Goal: Task Accomplishment & Management: Complete application form

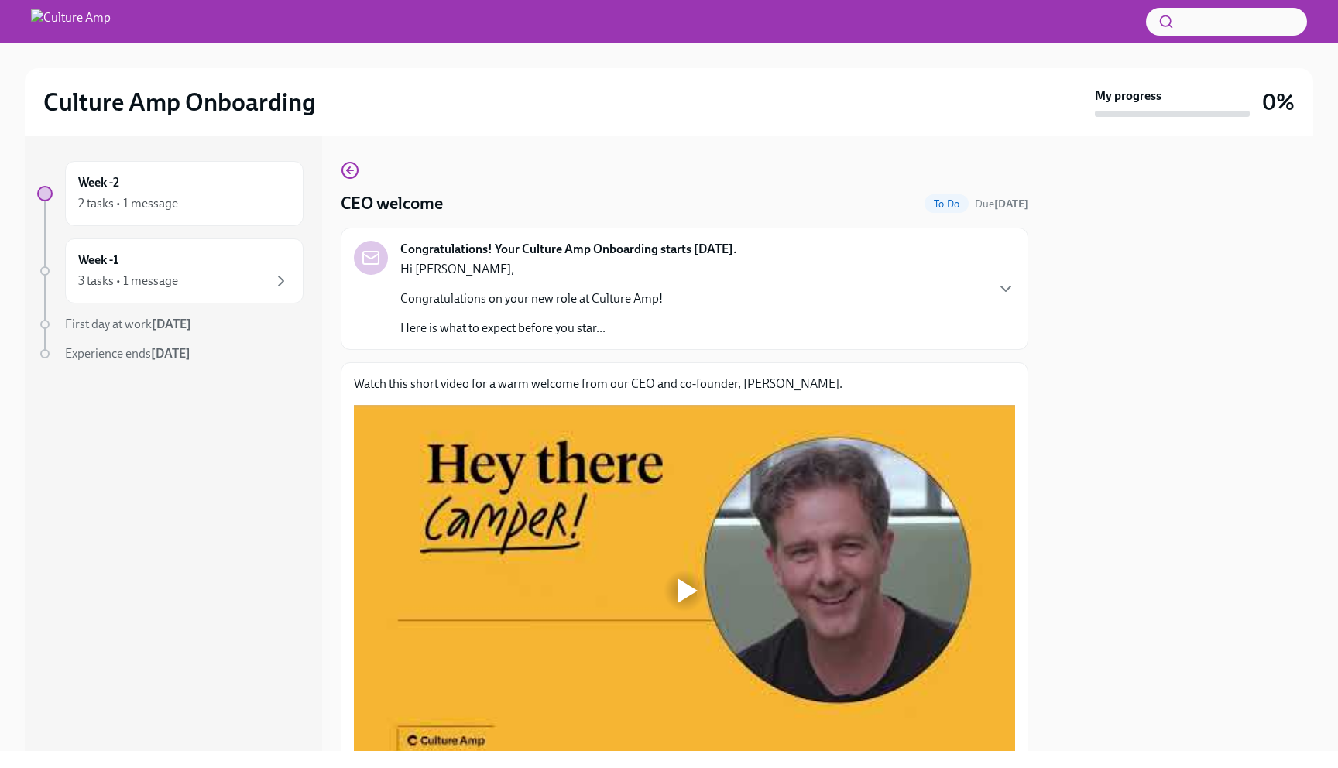
click at [180, 354] on strong "[DATE]" at bounding box center [170, 353] width 39 height 15
click at [193, 412] on div at bounding box center [170, 400] width 266 height 50
click at [610, 336] on p "Here is what to expect before you star..." at bounding box center [531, 328] width 262 height 17
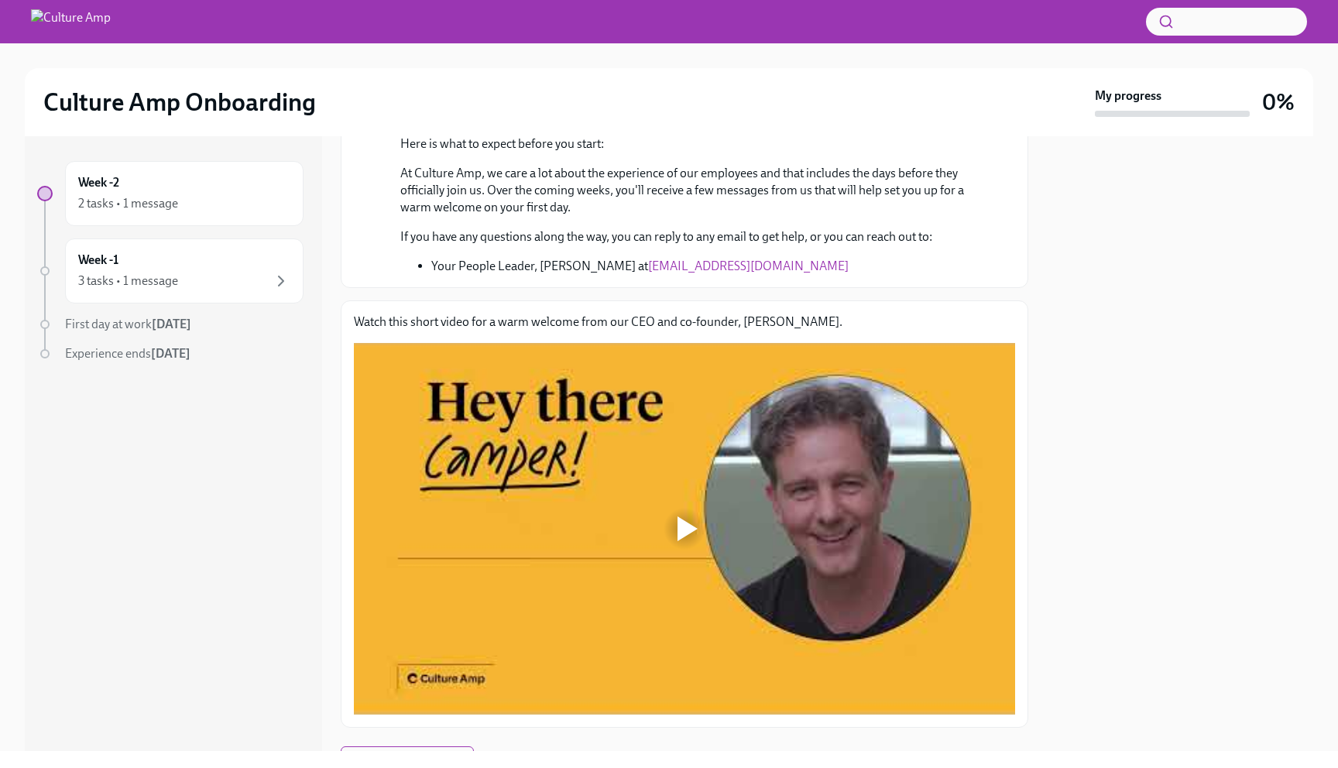
scroll to position [307, 0]
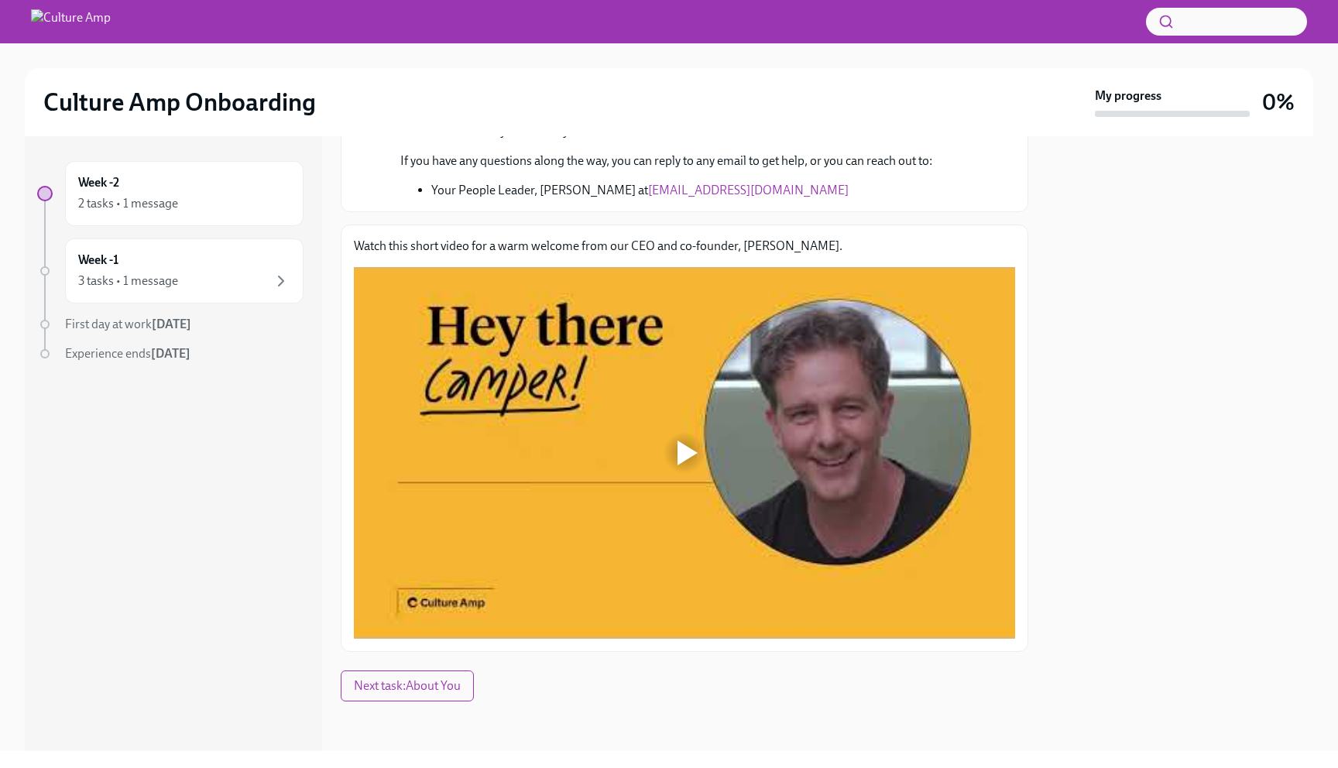
click at [681, 444] on div at bounding box center [688, 453] width 20 height 25
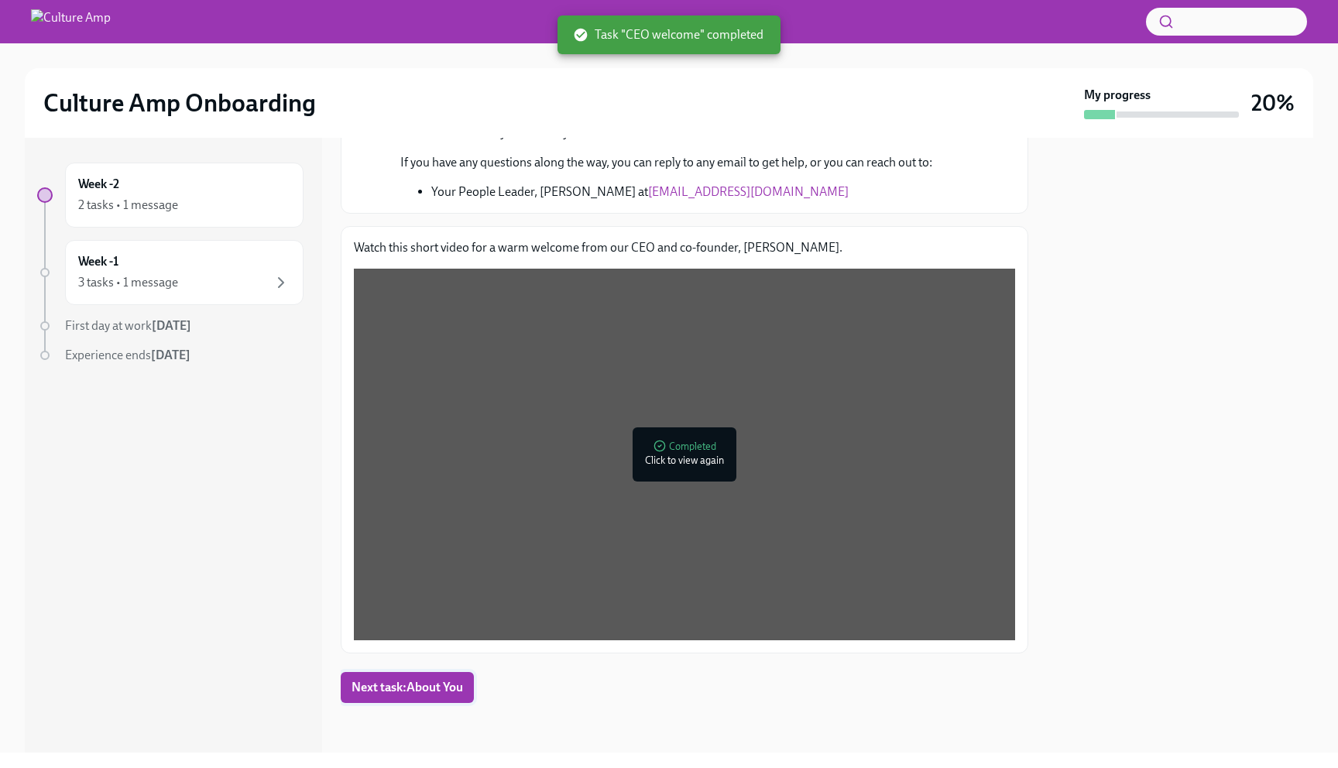
click at [388, 695] on span "Next task : About You" at bounding box center [408, 687] width 112 height 15
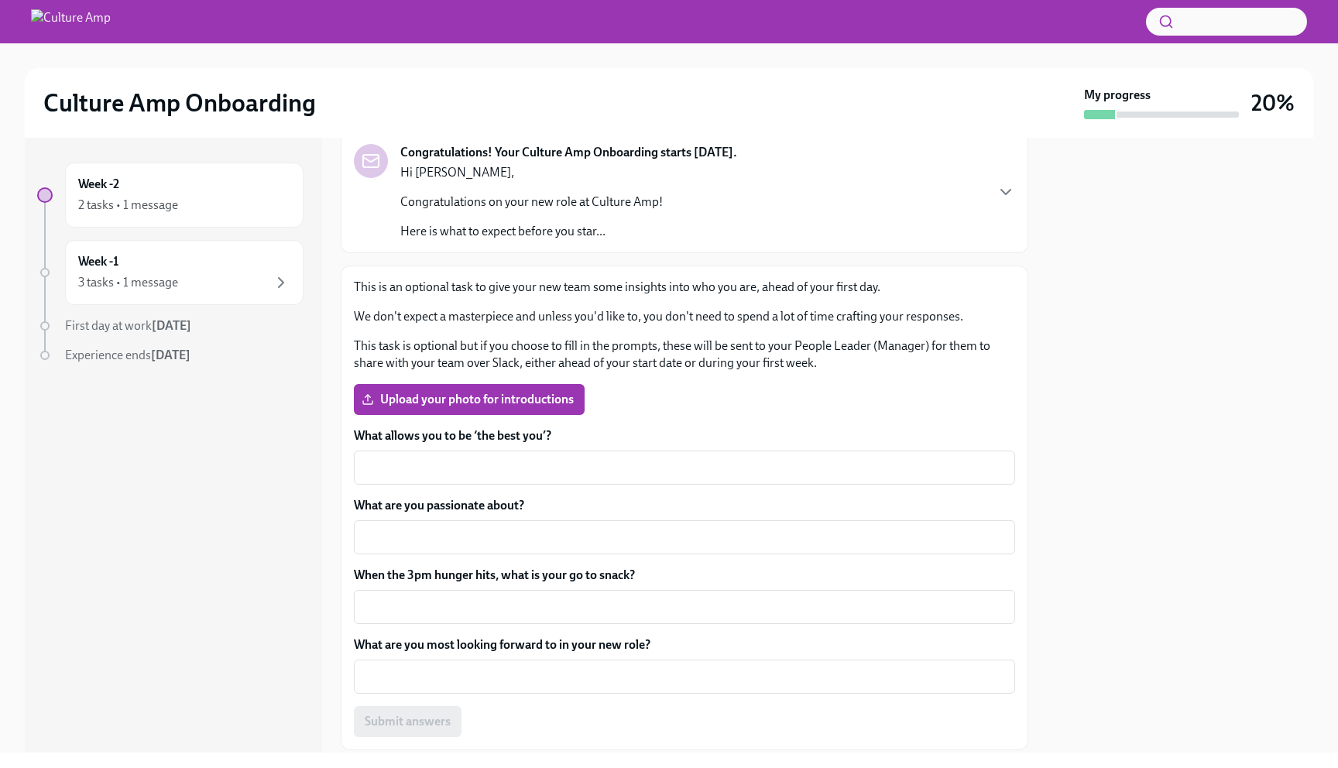
scroll to position [99, 0]
click at [542, 230] on p "Here is what to expect before you star..." at bounding box center [531, 230] width 262 height 17
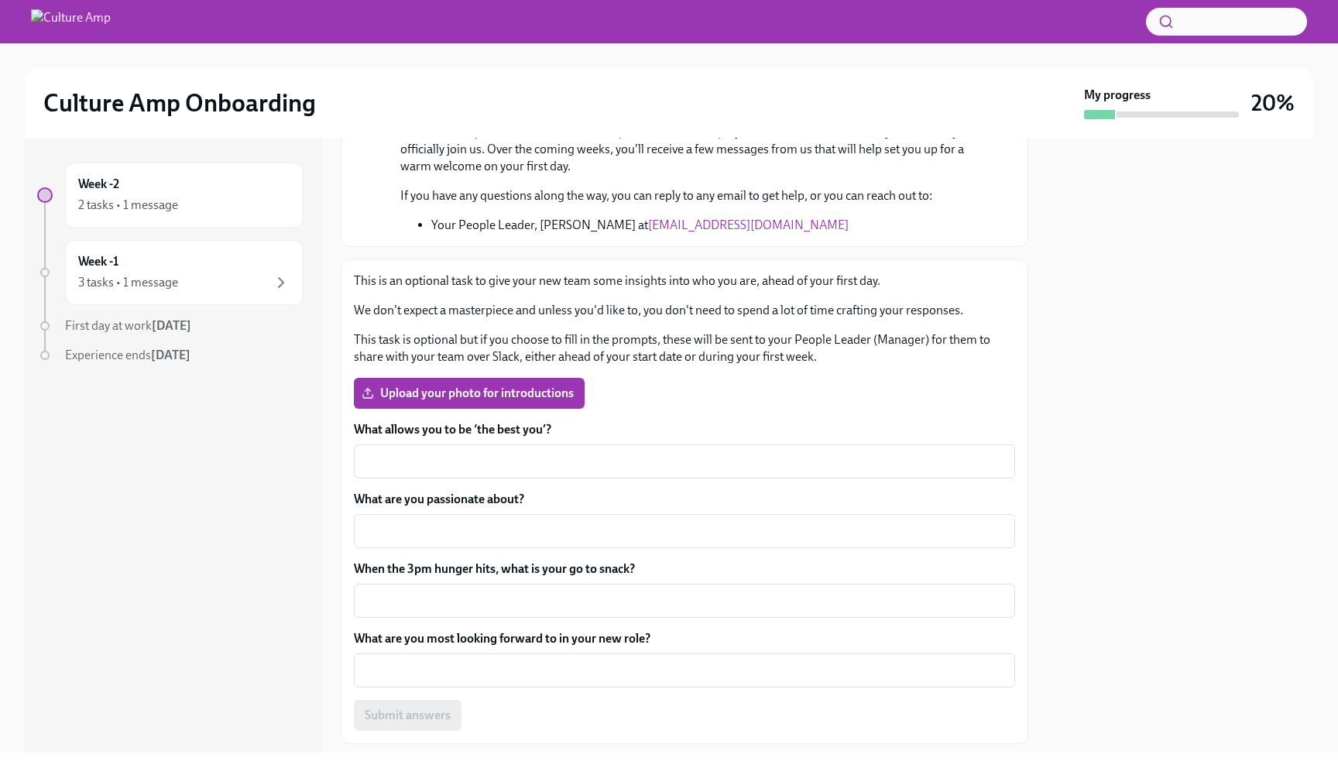
scroll to position [315, 0]
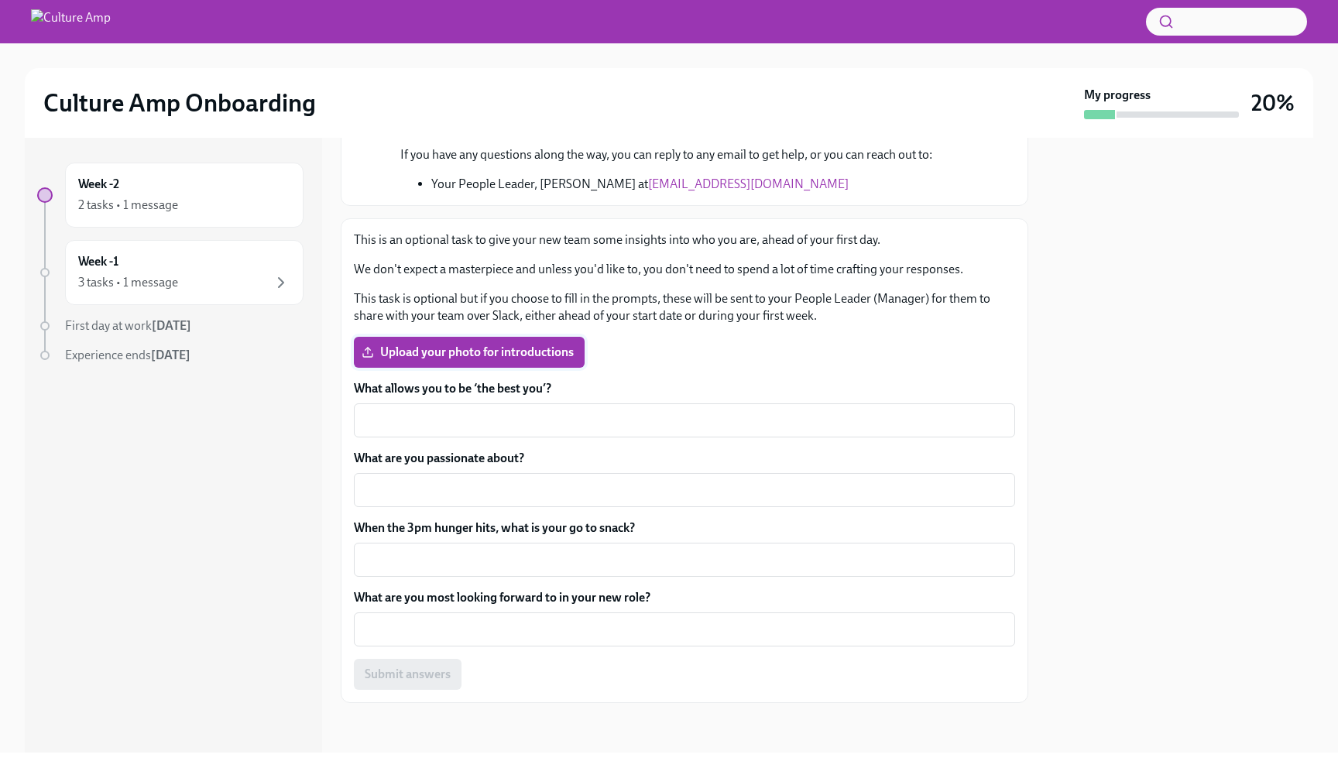
click at [499, 362] on label "Upload your photo for introductions" at bounding box center [469, 352] width 231 height 31
click at [0, 0] on input "Upload your photo for introductions" at bounding box center [0, 0] width 0 height 0
click at [427, 360] on label "000020840005.jpeg" at bounding box center [431, 352] width 154 height 31
click at [0, 0] on input "000020840005.jpeg" at bounding box center [0, 0] width 0 height 0
click at [396, 338] on label "000020840005.jpeg" at bounding box center [431, 352] width 154 height 31
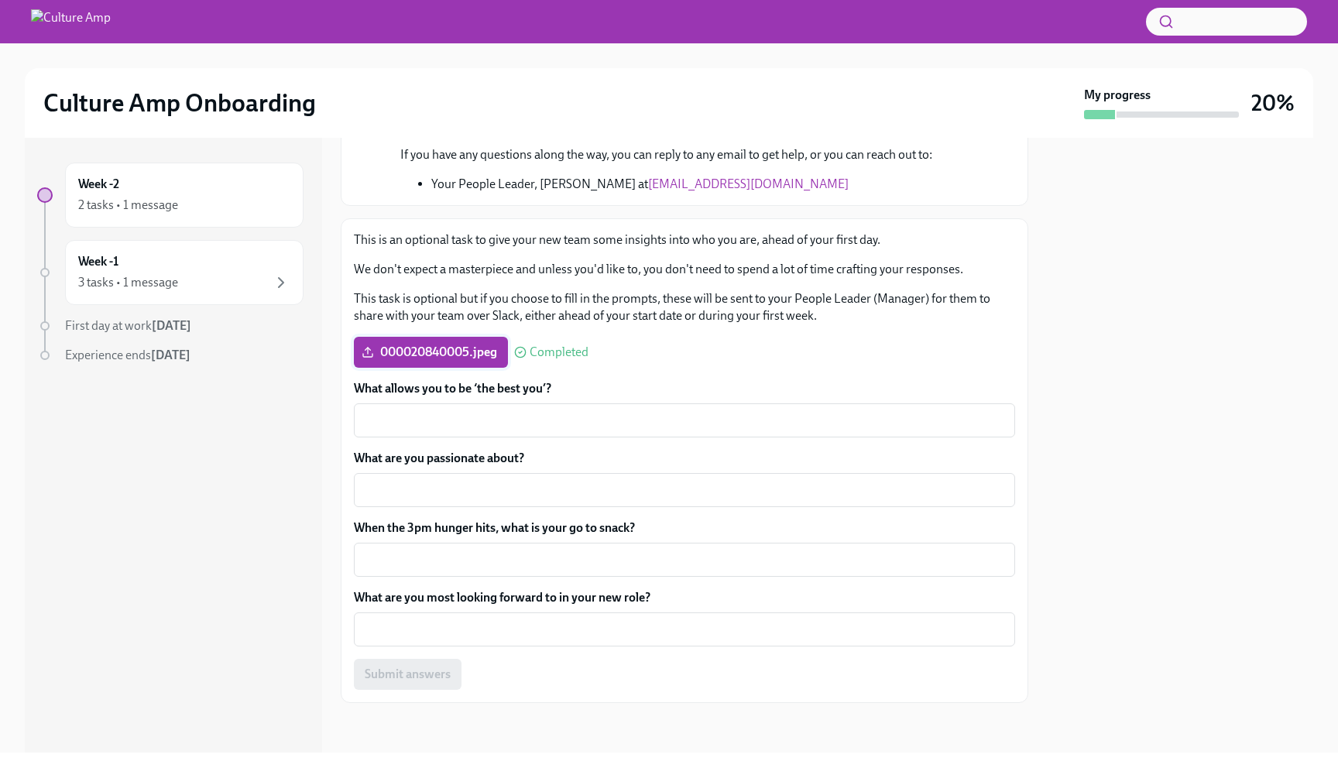
click at [0, 0] on input "000020840005.jpeg" at bounding box center [0, 0] width 0 height 0
click at [431, 349] on span "000020840005.jpeg" at bounding box center [431, 352] width 132 height 15
click at [0, 0] on input "000020840005.jpeg" at bounding box center [0, 0] width 0 height 0
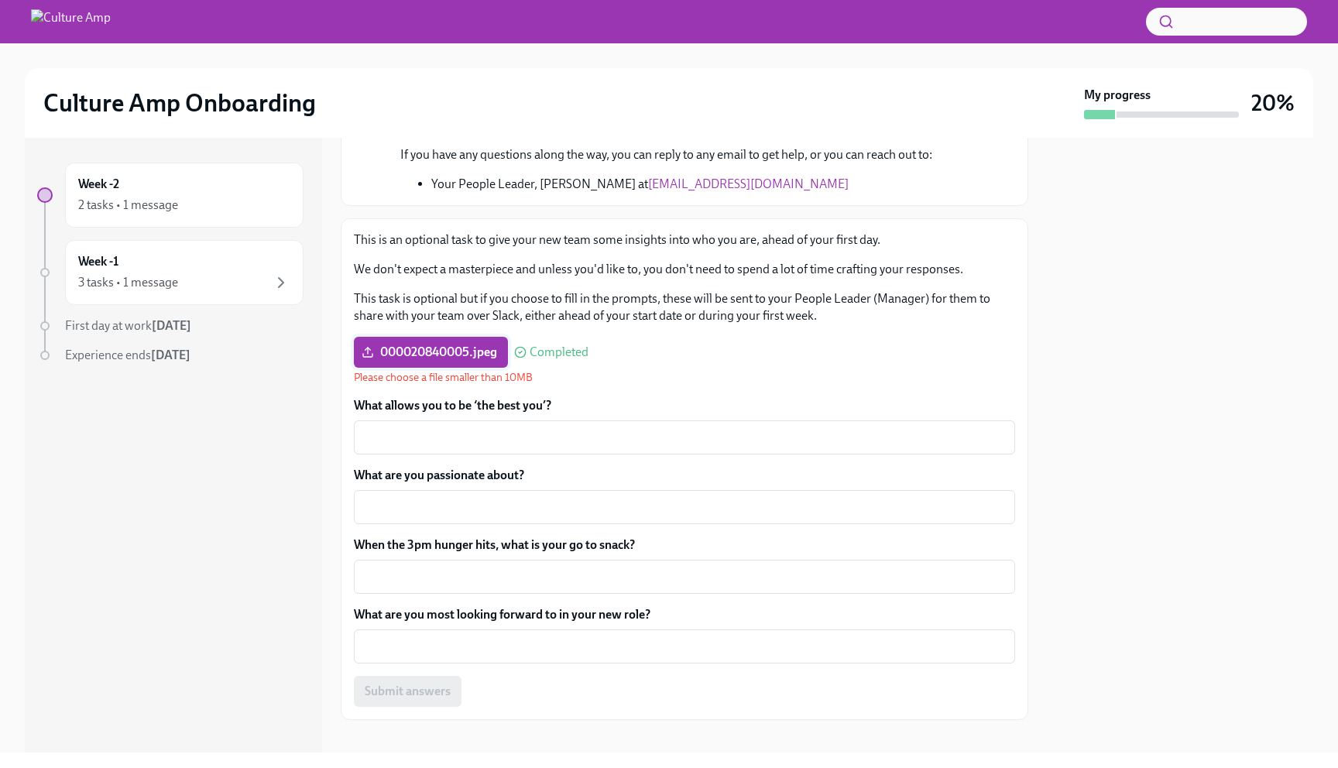
click at [467, 360] on span "000020840005.jpeg" at bounding box center [431, 352] width 132 height 15
click at [0, 0] on input "000020840005.jpeg" at bounding box center [0, 0] width 0 height 0
click at [368, 346] on icon at bounding box center [368, 352] width 12 height 12
click at [0, 0] on input "000020840005.jpeg" at bounding box center [0, 0] width 0 height 0
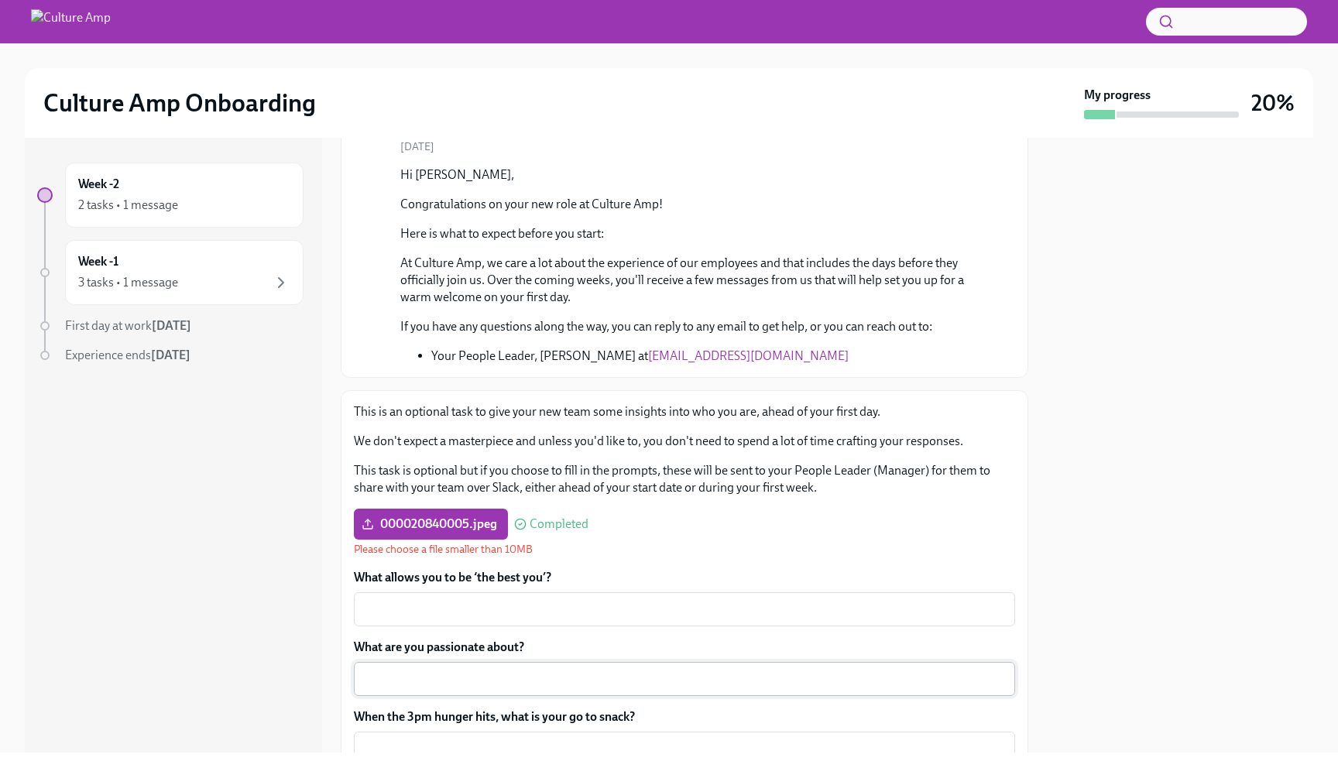
scroll to position [0, 0]
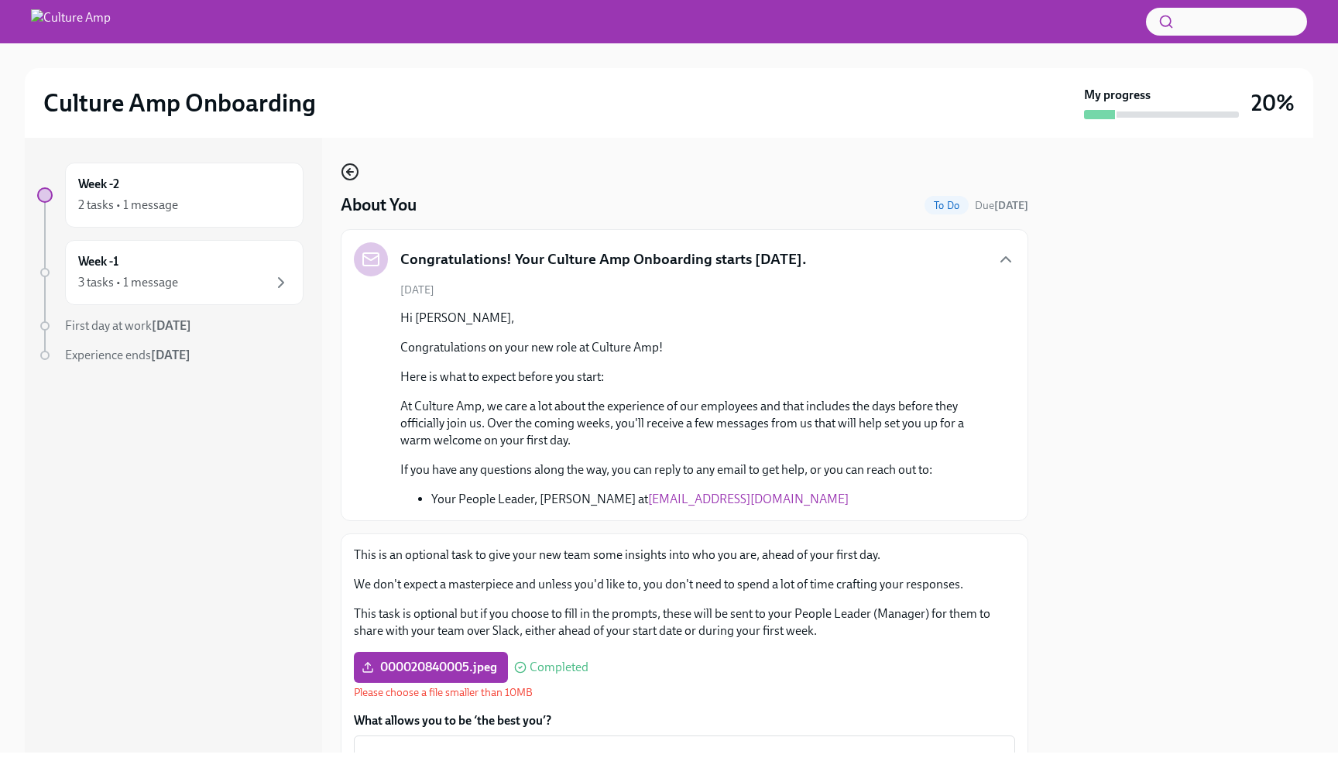
click at [349, 174] on icon "button" at bounding box center [348, 172] width 3 height 6
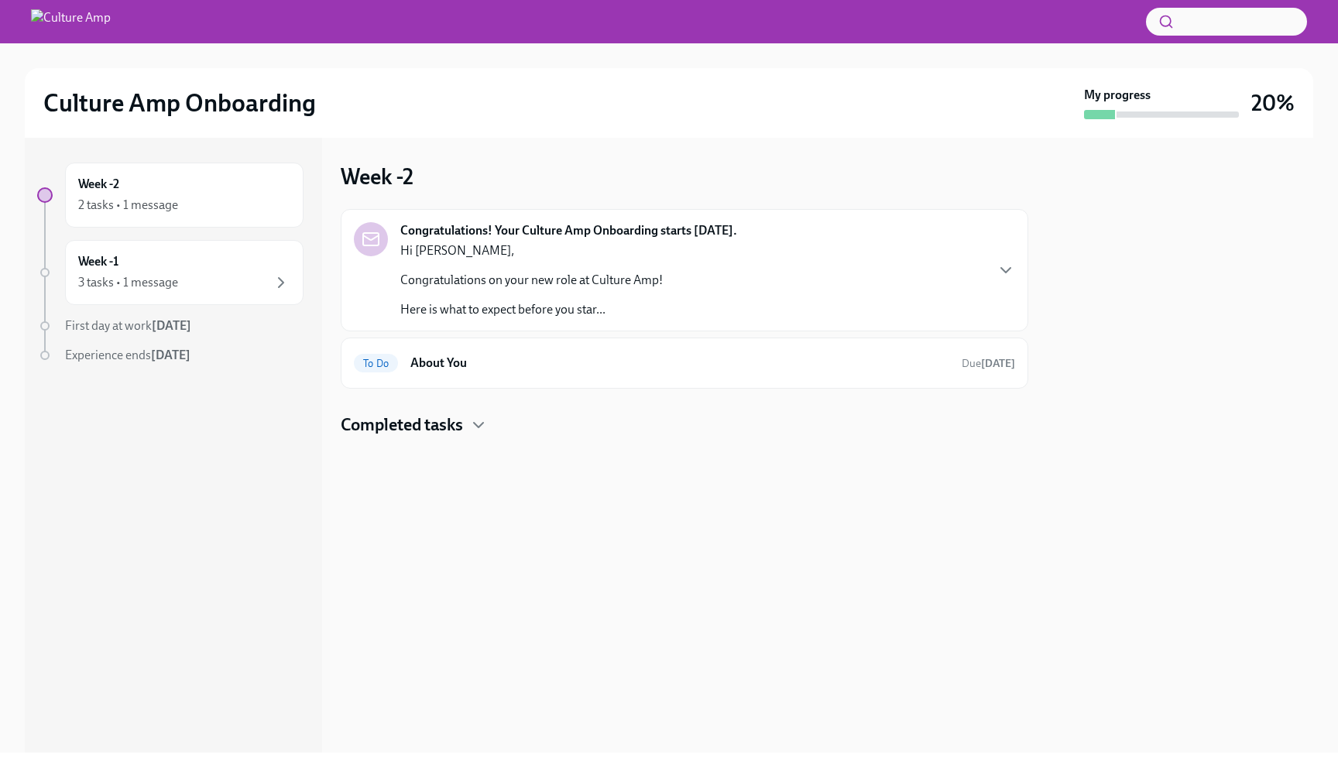
click at [764, 242] on div "Congratulations! Your Culture Amp Onboarding starts [DATE]. Hi [PERSON_NAME], C…" at bounding box center [684, 270] width 661 height 96
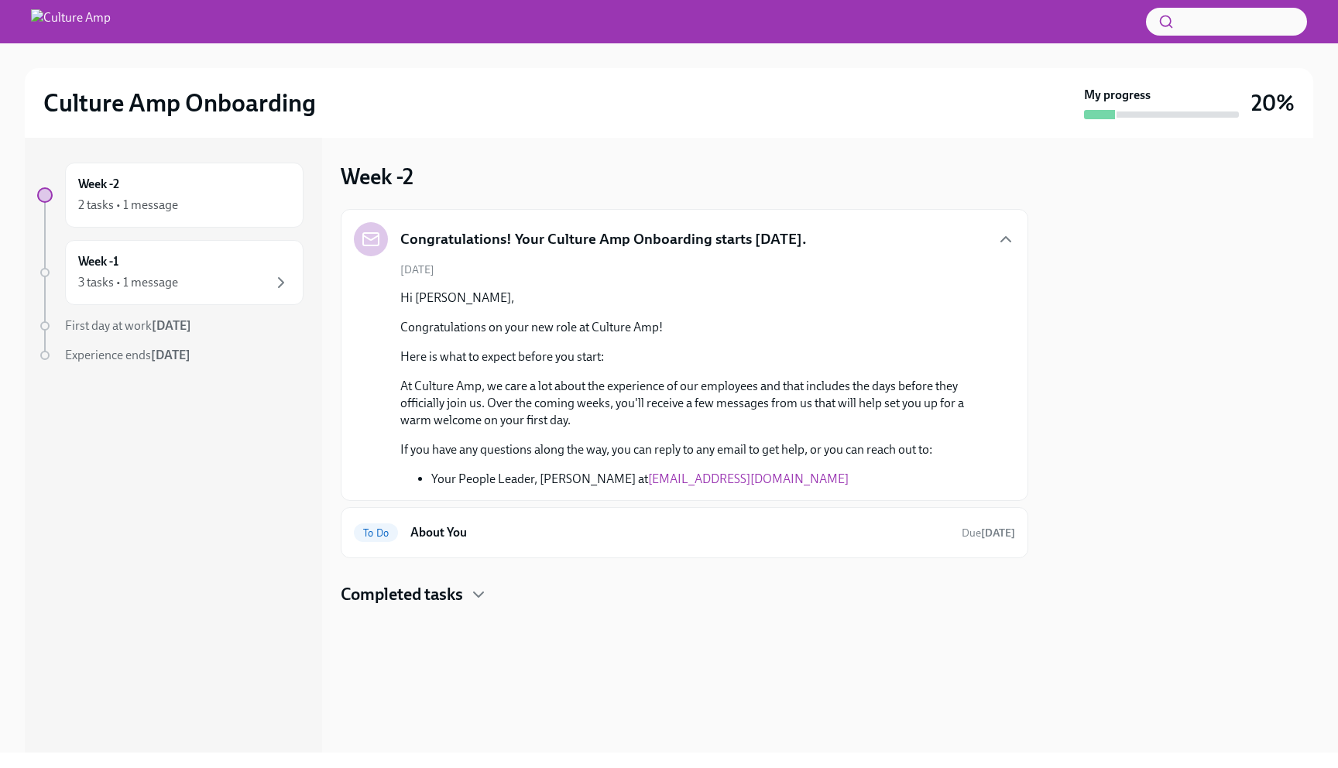
click at [764, 242] on h5 "Congratulations! Your Culture Amp Onboarding starts [DATE]." at bounding box center [603, 239] width 407 height 20
click at [767, 335] on p "Congratulations on your new role at Culture Amp!" at bounding box center [695, 327] width 590 height 17
click at [704, 507] on div "To Do About You Due [DATE]" at bounding box center [685, 532] width 688 height 51
click at [700, 520] on div "To Do About You Due [DATE]" at bounding box center [684, 532] width 661 height 25
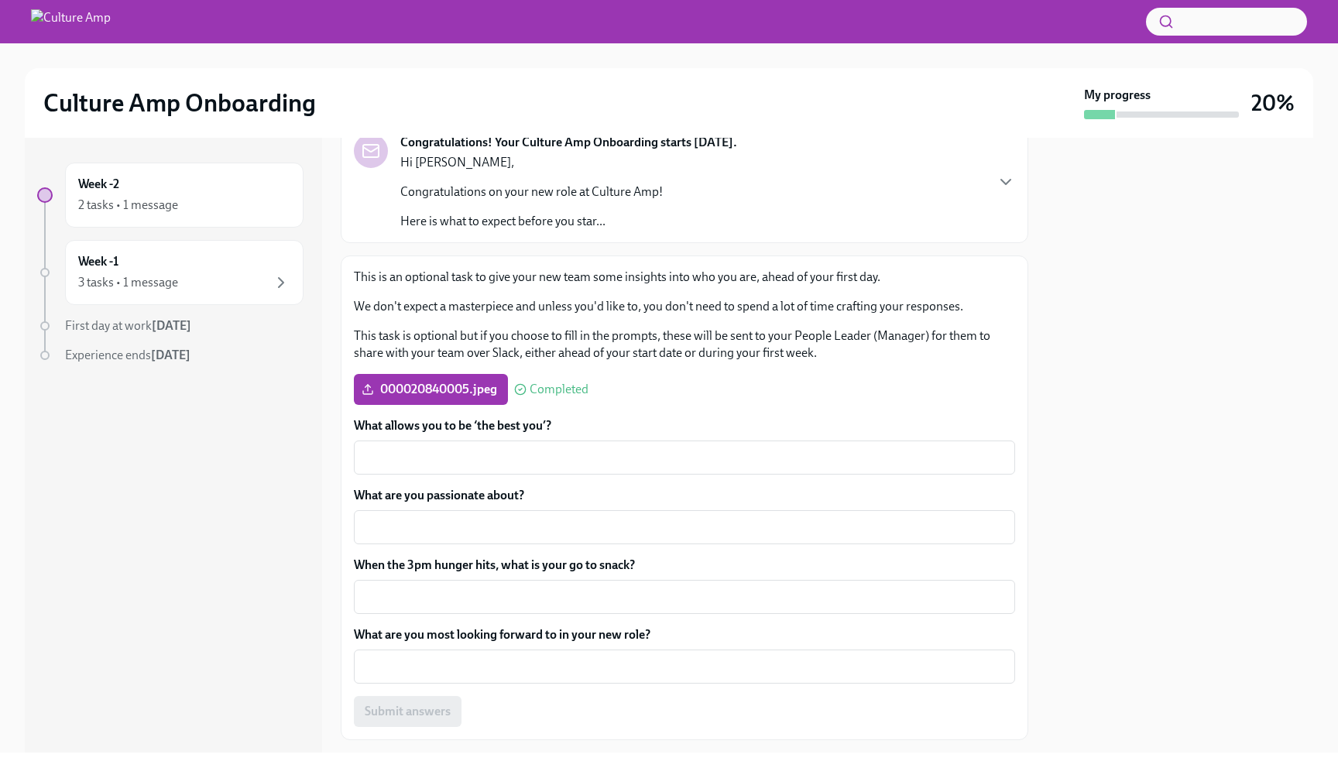
scroll to position [128, 0]
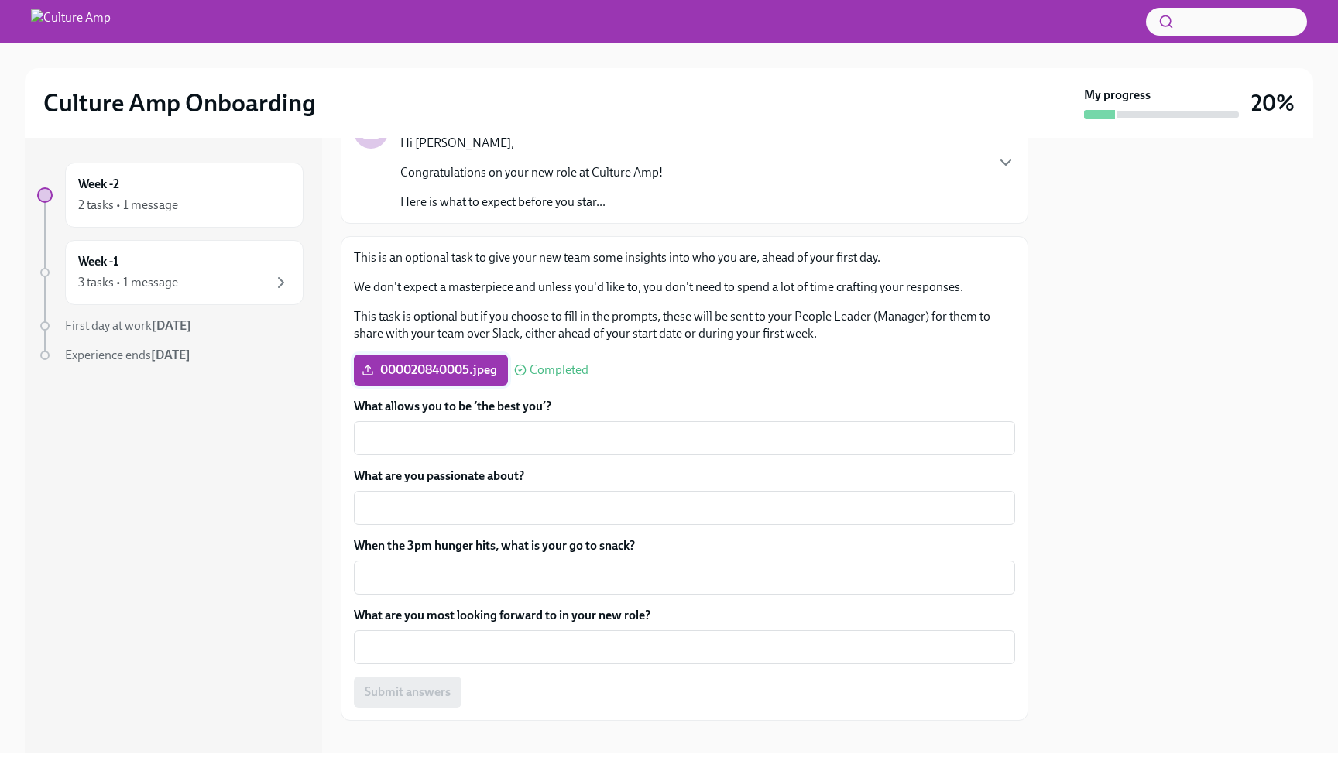
click at [442, 383] on label "000020840005.jpeg" at bounding box center [431, 370] width 154 height 31
click at [0, 0] on input "000020840005.jpeg" at bounding box center [0, 0] width 0 height 0
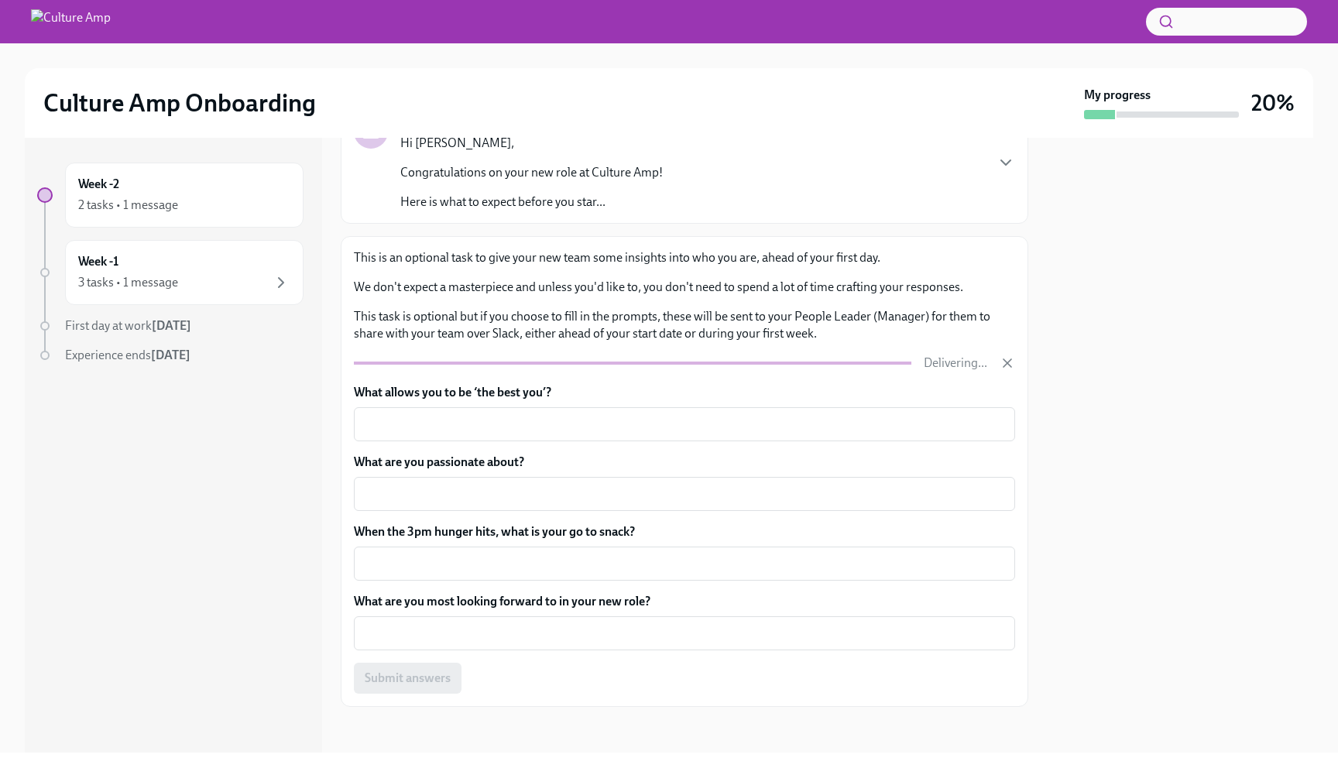
click at [410, 389] on label "What allows you to be ‘the best you’?" at bounding box center [684, 392] width 661 height 17
click at [410, 415] on textarea "What allows you to be ‘the best you’?" at bounding box center [684, 424] width 643 height 19
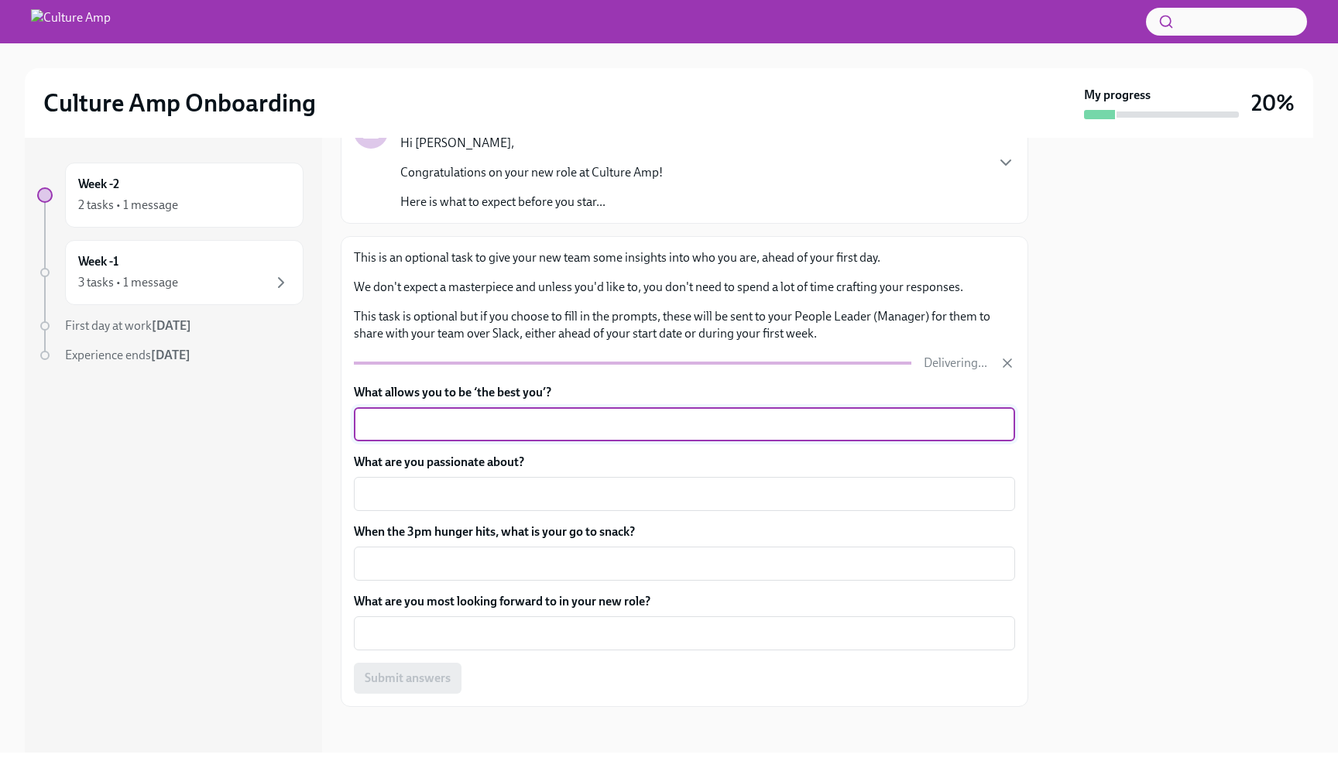
click at [410, 389] on label "What allows you to be ‘the best you’?" at bounding box center [684, 392] width 661 height 17
click at [410, 415] on textarea "What allows you to be ‘the best you’?" at bounding box center [684, 424] width 643 height 19
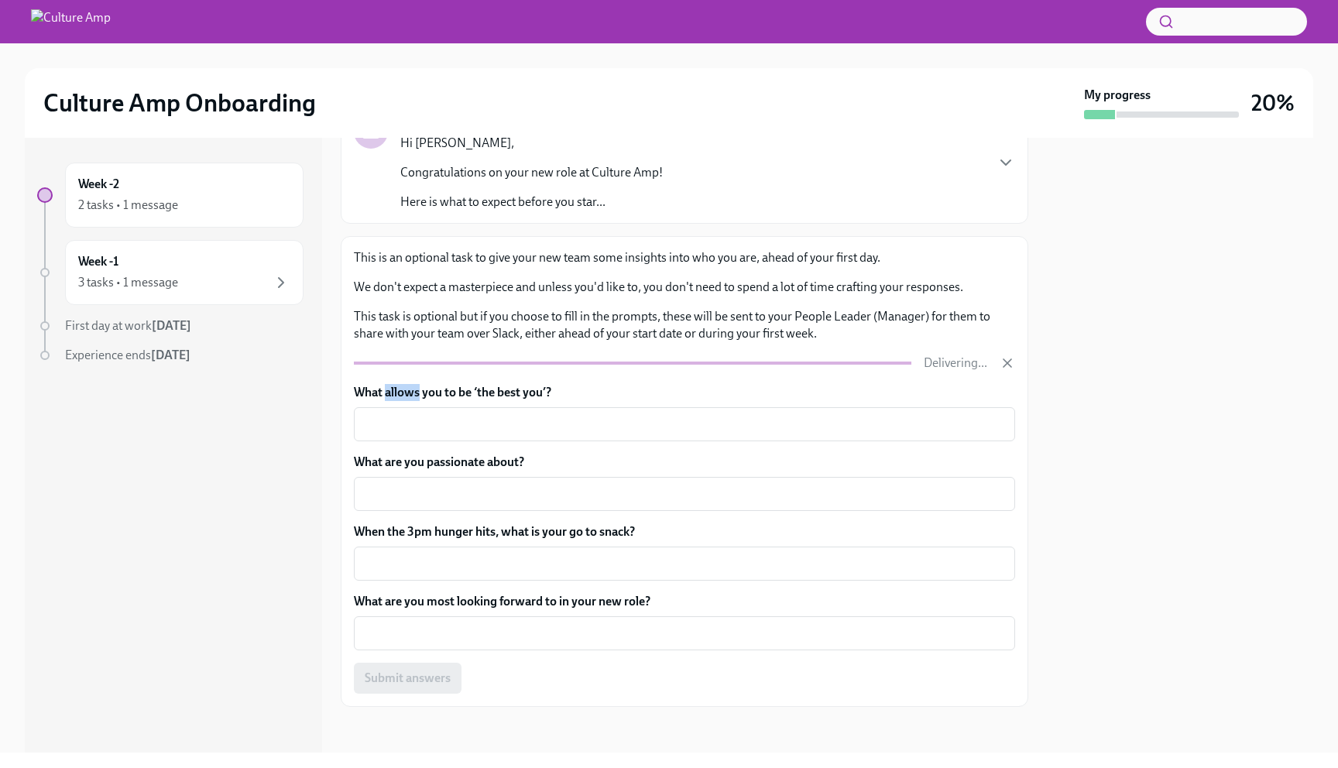
click at [410, 389] on label "What allows you to be ‘the best you’?" at bounding box center [684, 392] width 661 height 17
click at [410, 415] on textarea "What allows you to be ‘the best you’?" at bounding box center [684, 424] width 643 height 19
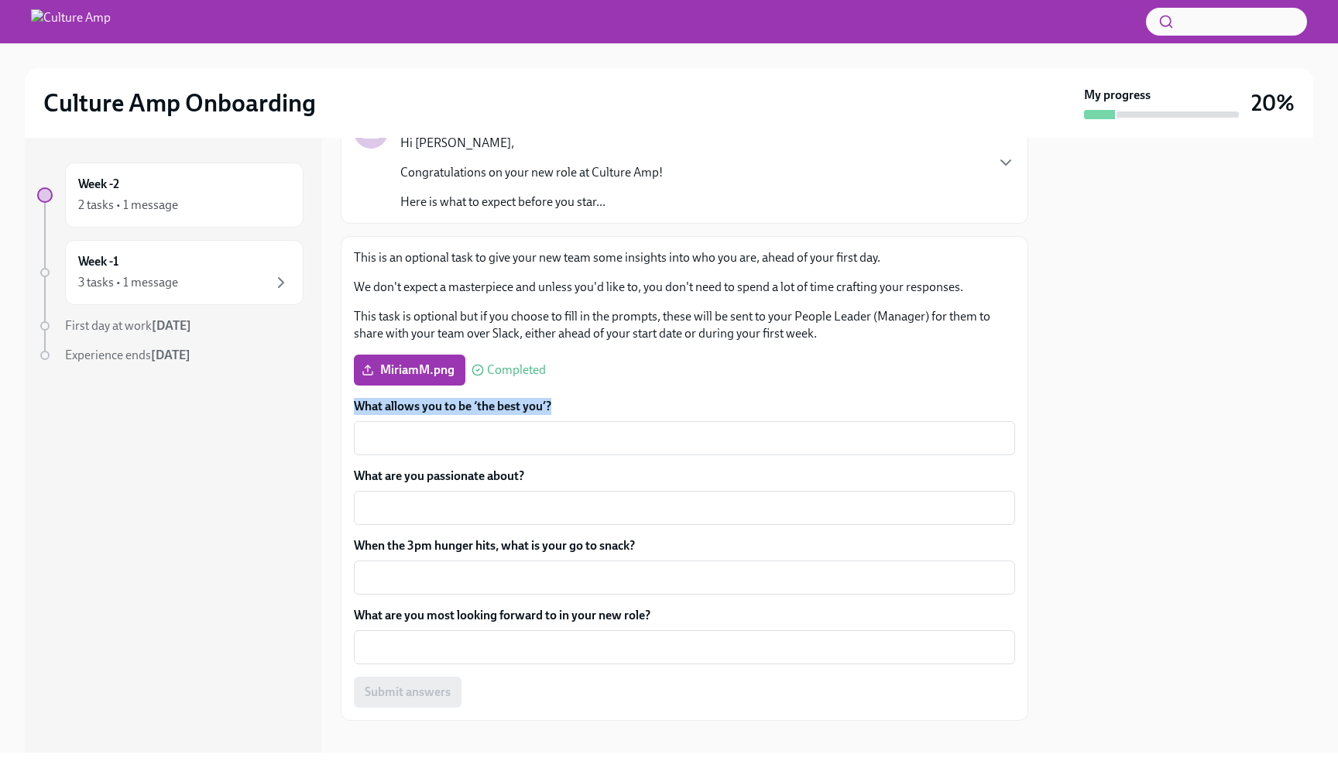
copy label "What allows you to be ‘the best you’?"
click at [404, 369] on span "MiriamM.png" at bounding box center [410, 369] width 90 height 15
click at [0, 0] on input "MiriamM.png" at bounding box center [0, 0] width 0 height 0
click at [224, 427] on div "Week -2 2 tasks • 1 message Week -1 3 tasks • 1 message First day at work [DATE…" at bounding box center [173, 445] width 297 height 615
click at [375, 503] on textarea "What are you passionate about?" at bounding box center [684, 508] width 643 height 19
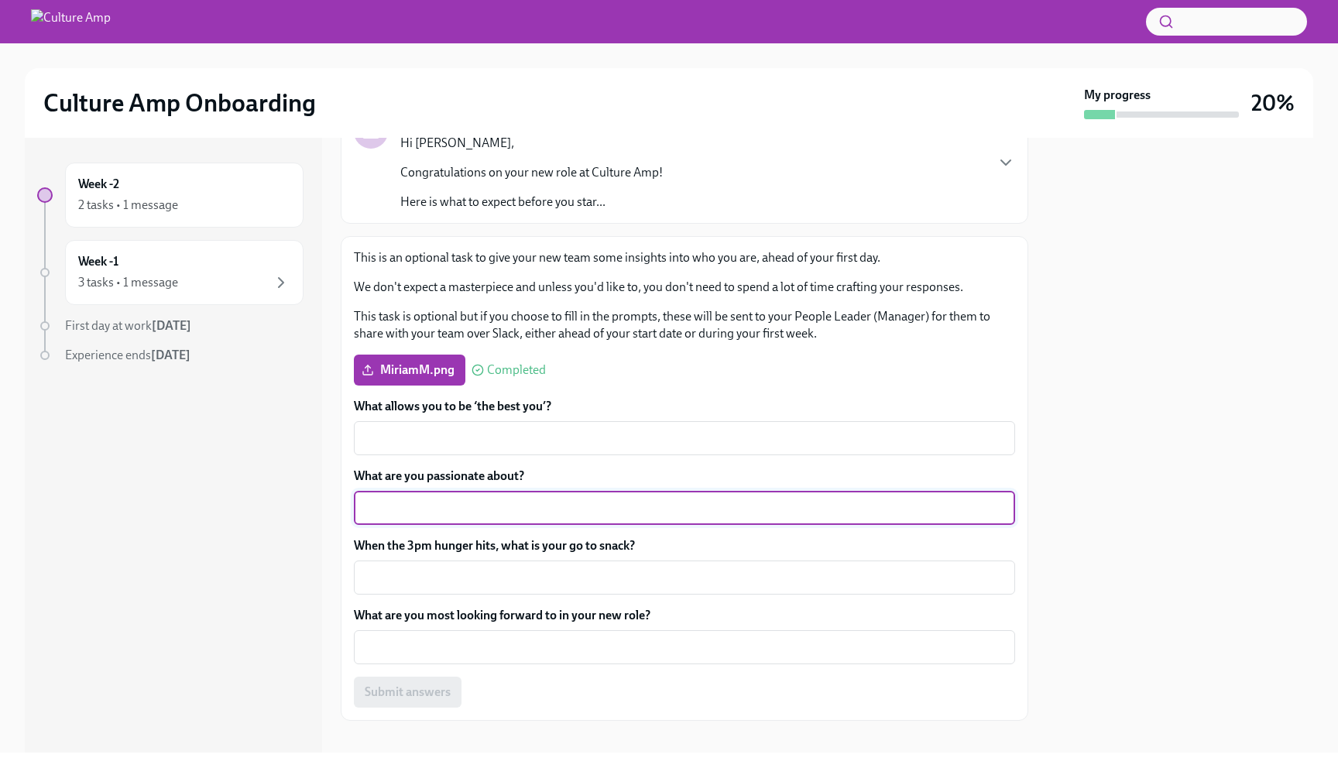
click at [242, 521] on div "Week -2 2 tasks • 1 message Week -1 3 tasks • 1 message First day at work [DATE…" at bounding box center [173, 445] width 297 height 615
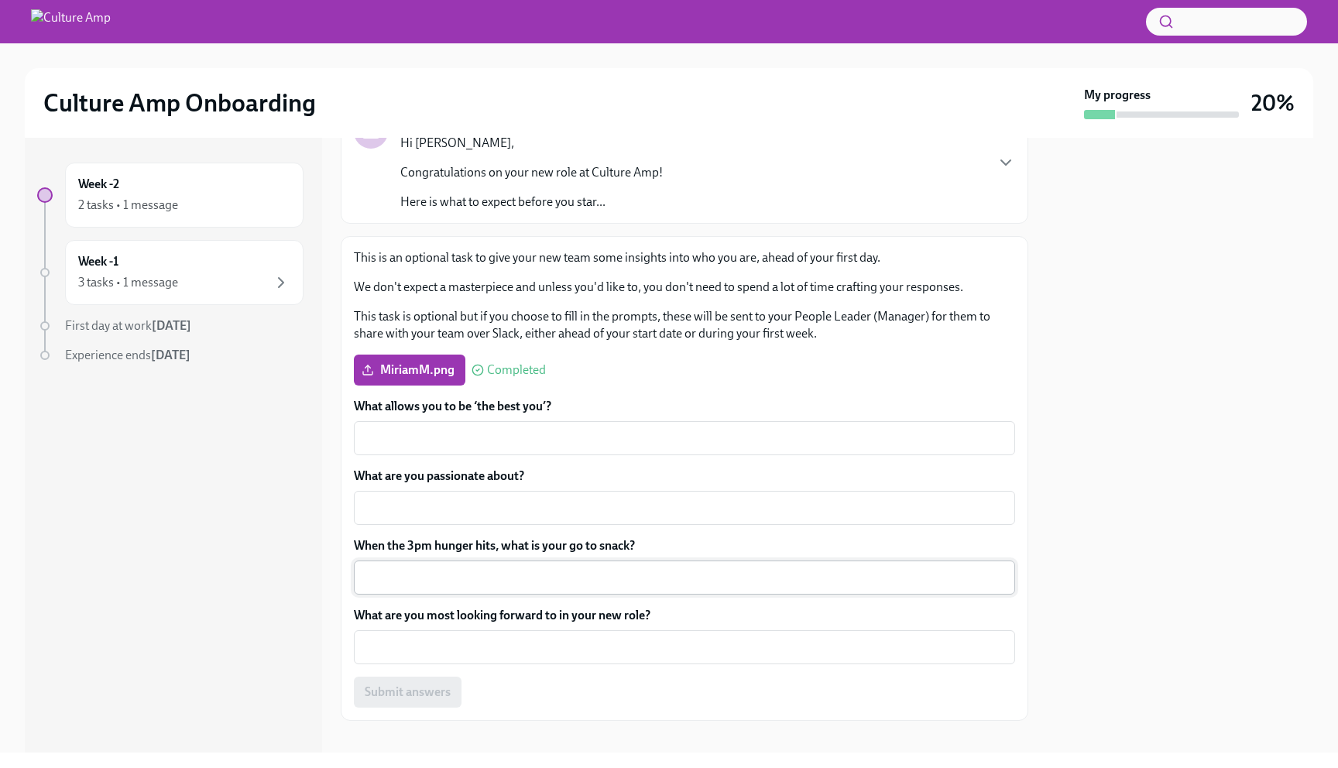
click at [435, 575] on textarea "When the 3pm hunger hits, what is your go to snack?" at bounding box center [684, 577] width 643 height 19
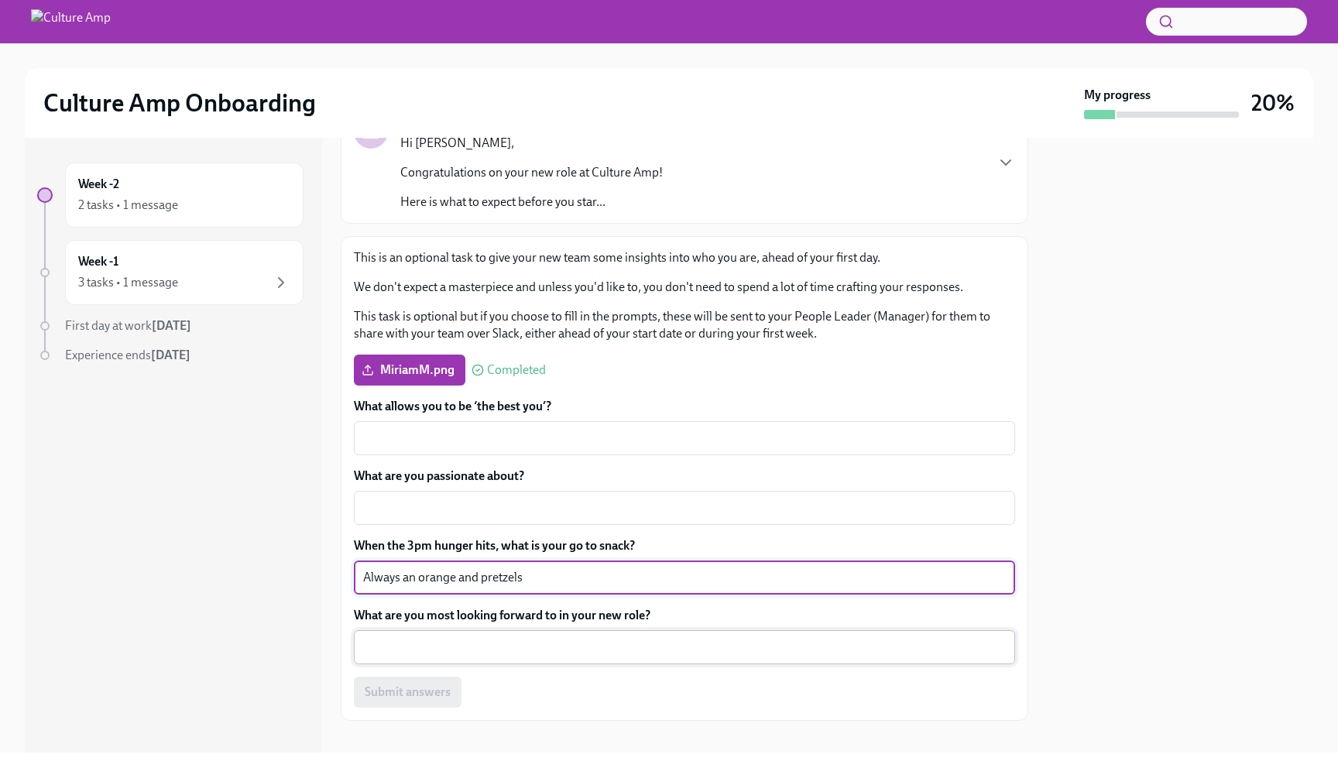
type textarea "Always an orange and pretzels"
click at [442, 648] on textarea "What are you most looking forward to in your new role?" at bounding box center [684, 647] width 643 height 19
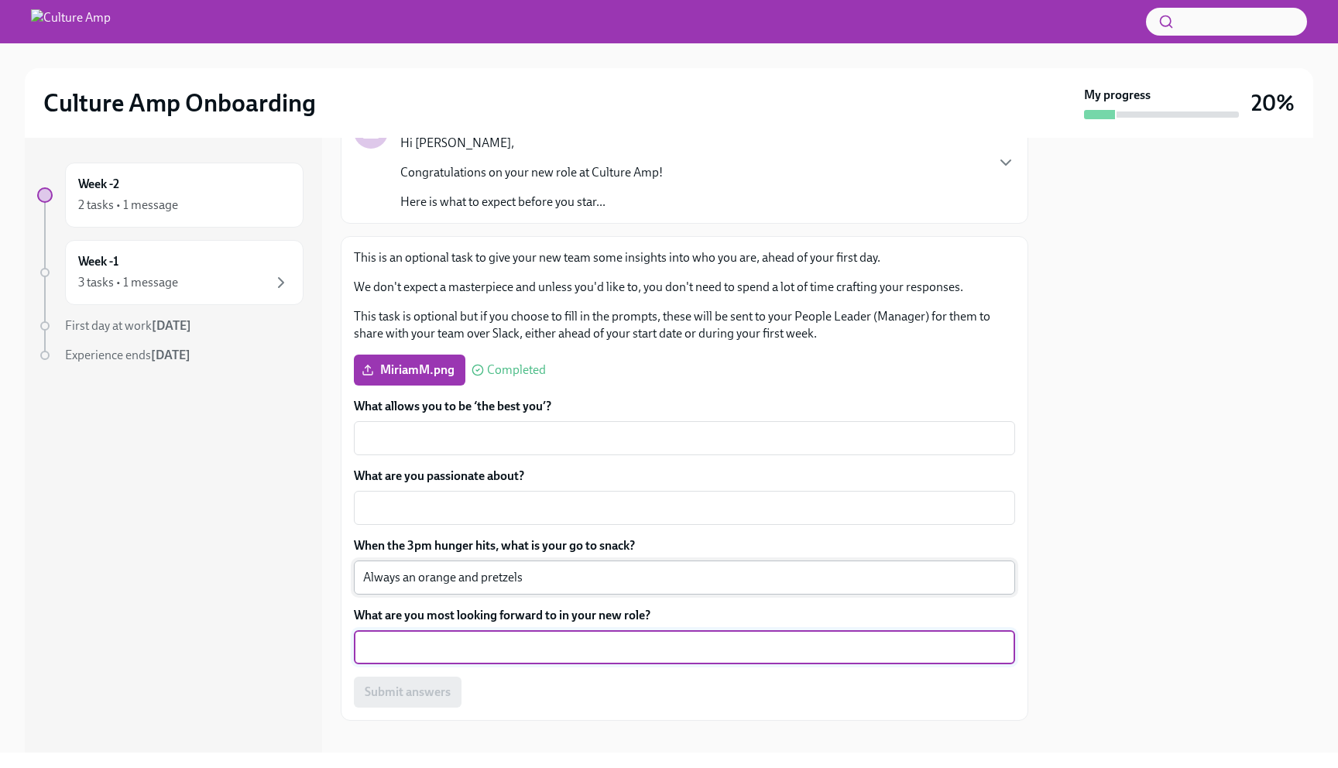
click at [565, 579] on textarea "Always an orange and pretzels" at bounding box center [684, 577] width 643 height 19
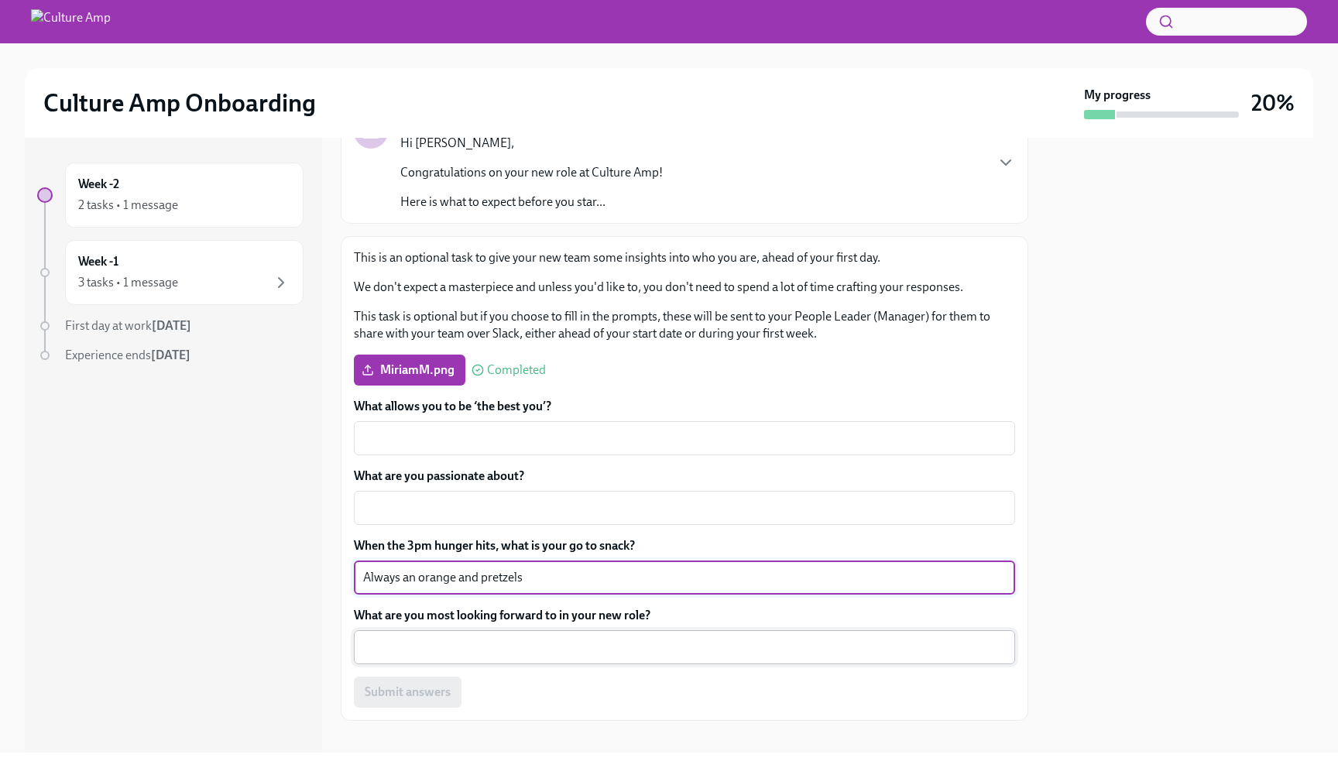
click at [532, 653] on textarea "What are you most looking forward to in your new role?" at bounding box center [684, 647] width 643 height 19
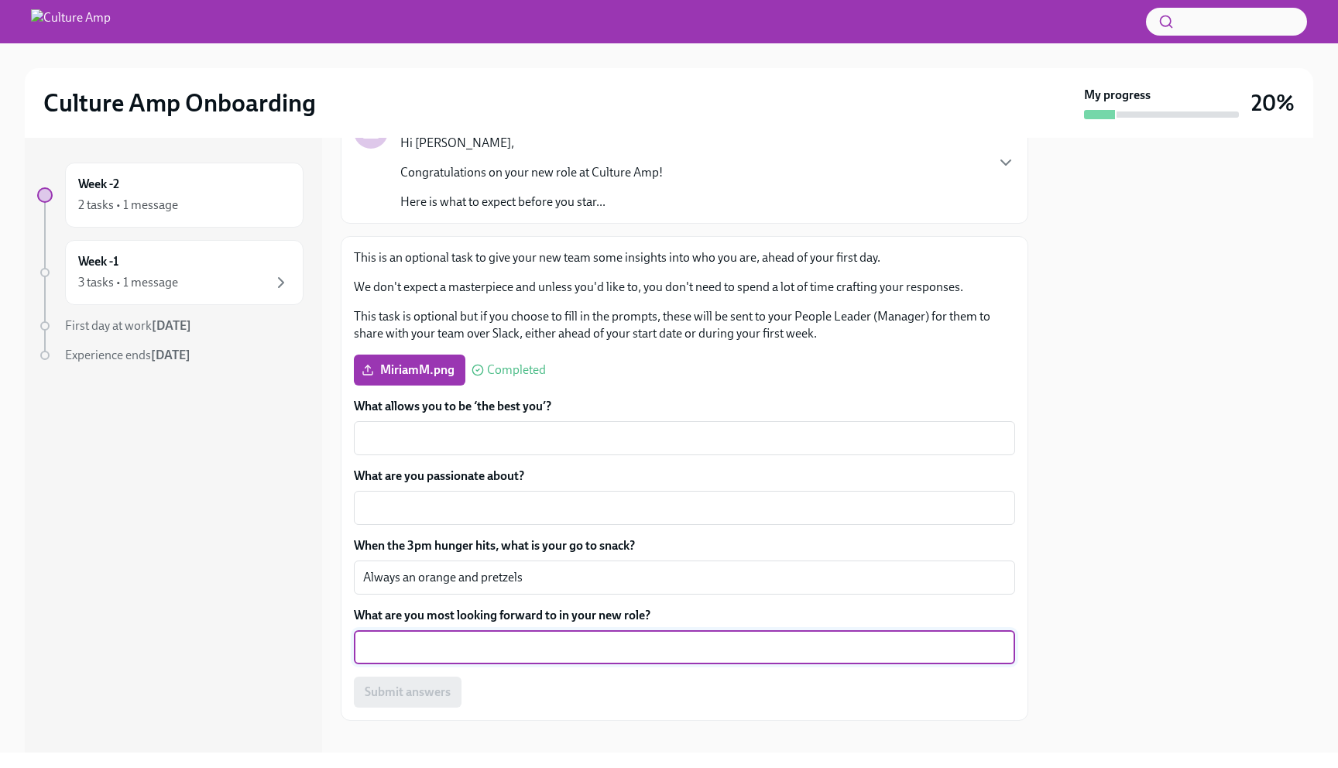
click at [232, 466] on div "Week -2 2 tasks • 1 message Week -1 3 tasks • 1 message First day at work [DATE…" at bounding box center [173, 445] width 297 height 615
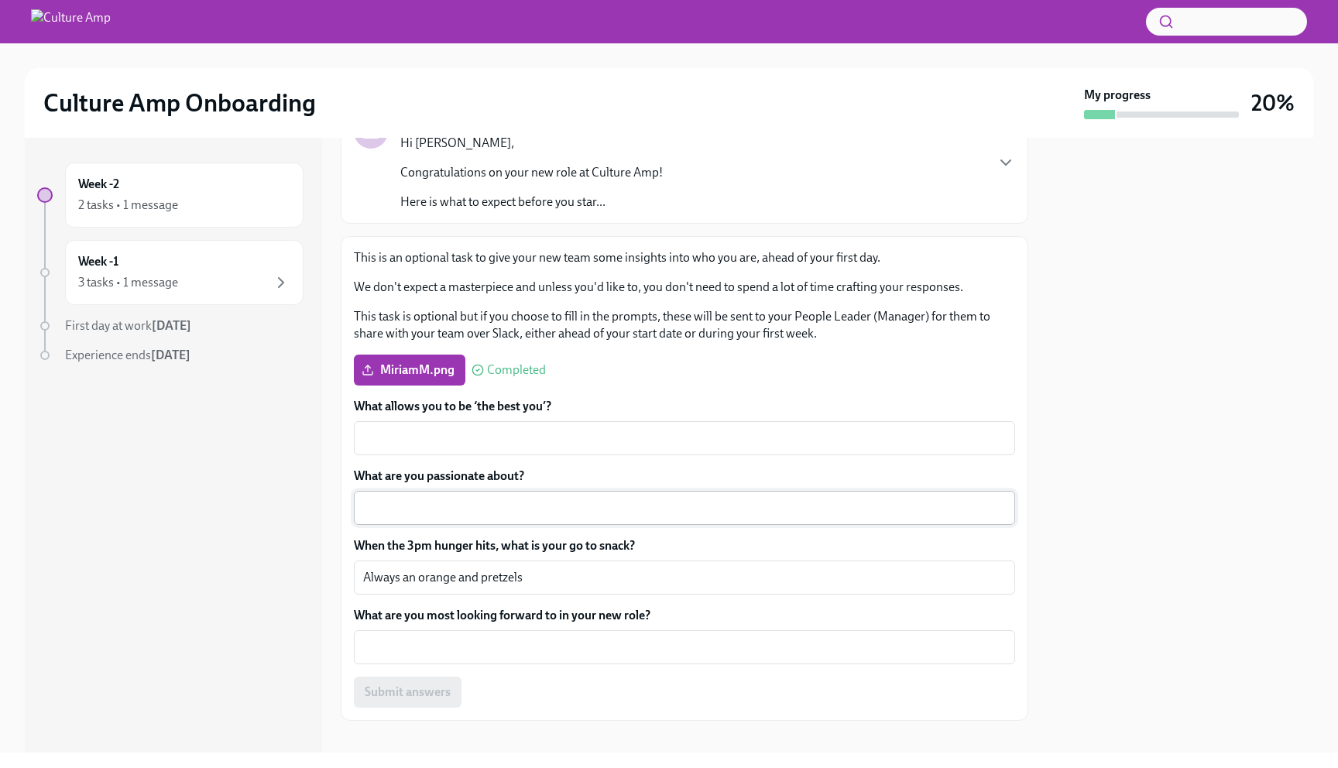
click at [530, 504] on textarea "What are you passionate about?" at bounding box center [684, 508] width 643 height 19
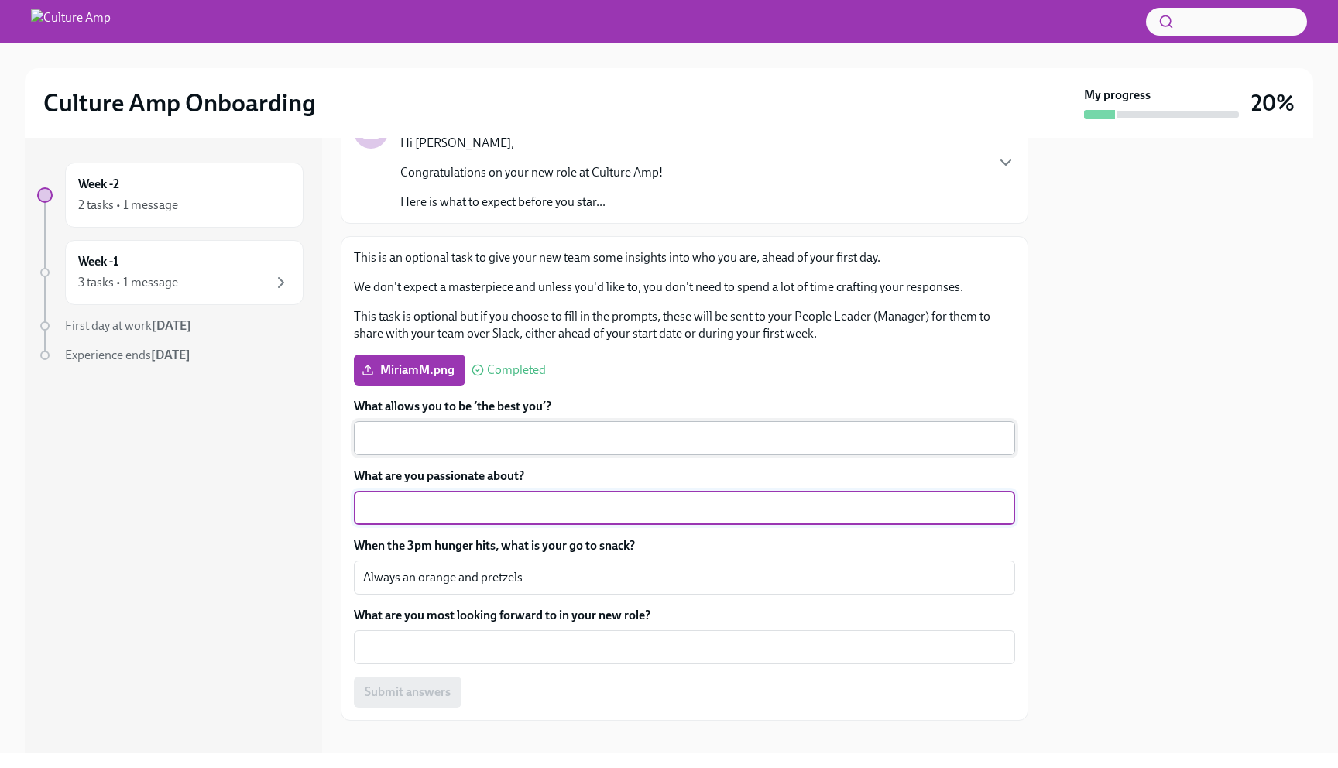
click at [400, 435] on textarea "What allows you to be ‘the best you’?" at bounding box center [684, 438] width 643 height 19
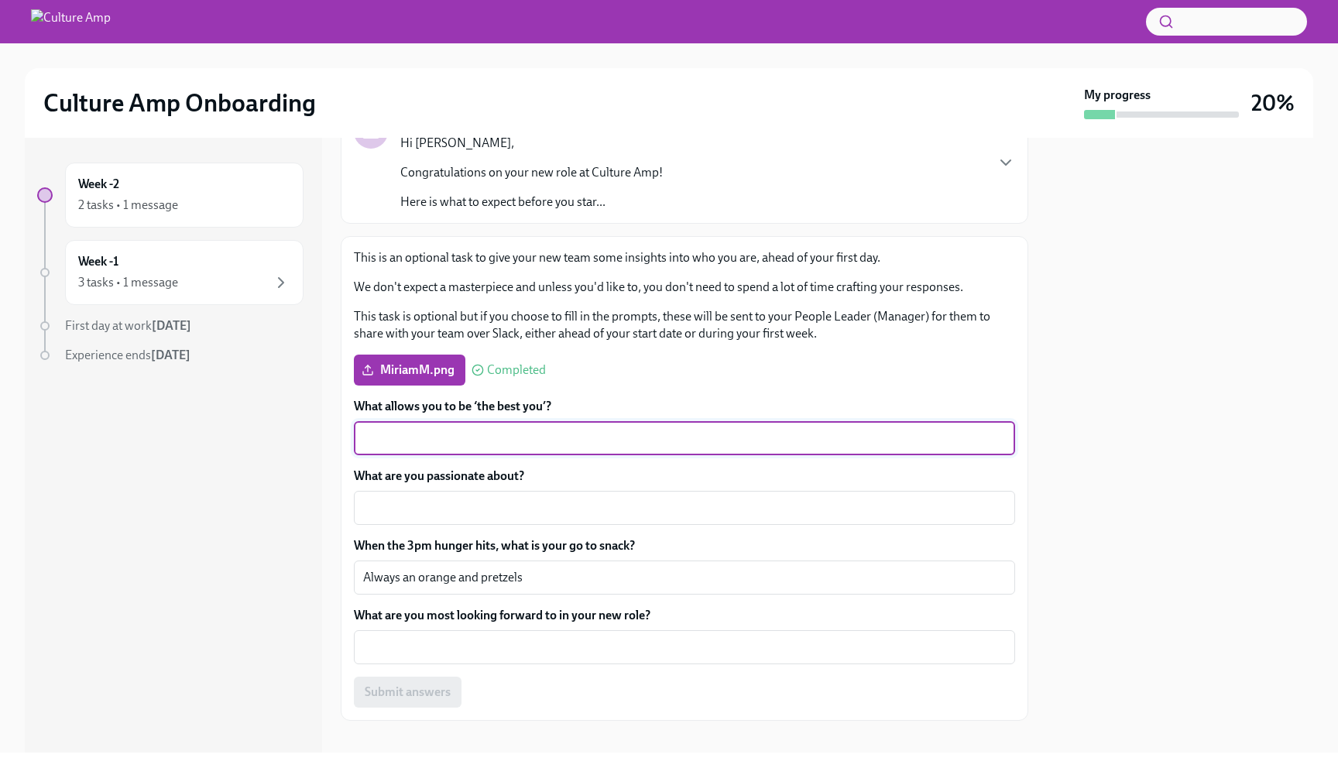
paste textarea "I’m at my best when I have open communication, the flexibility to organize my w…"
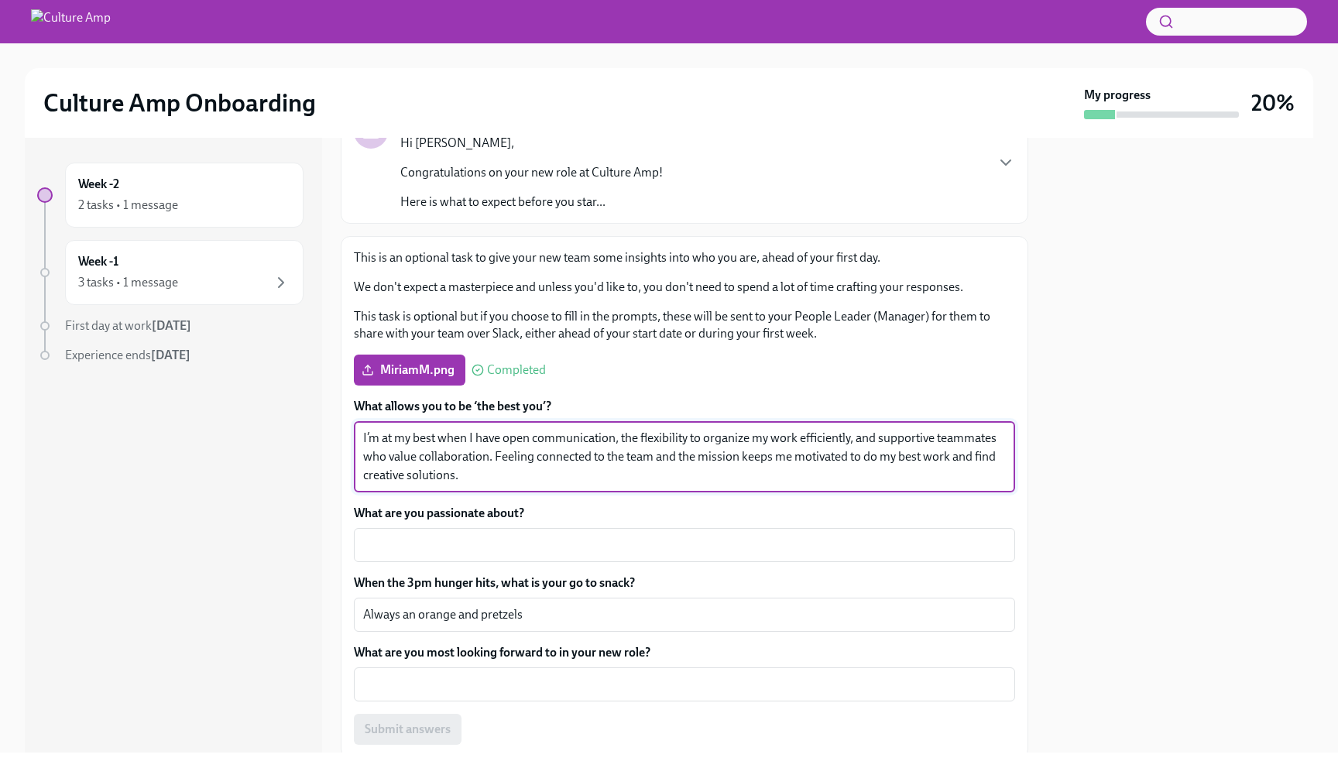
type textarea "I’m at my best when I have open communication, the flexibility to organize my w…"
click at [248, 513] on div "Week -2 2 tasks • 1 message Week -1 3 tasks • 1 message First day at work [DATE…" at bounding box center [173, 445] width 297 height 615
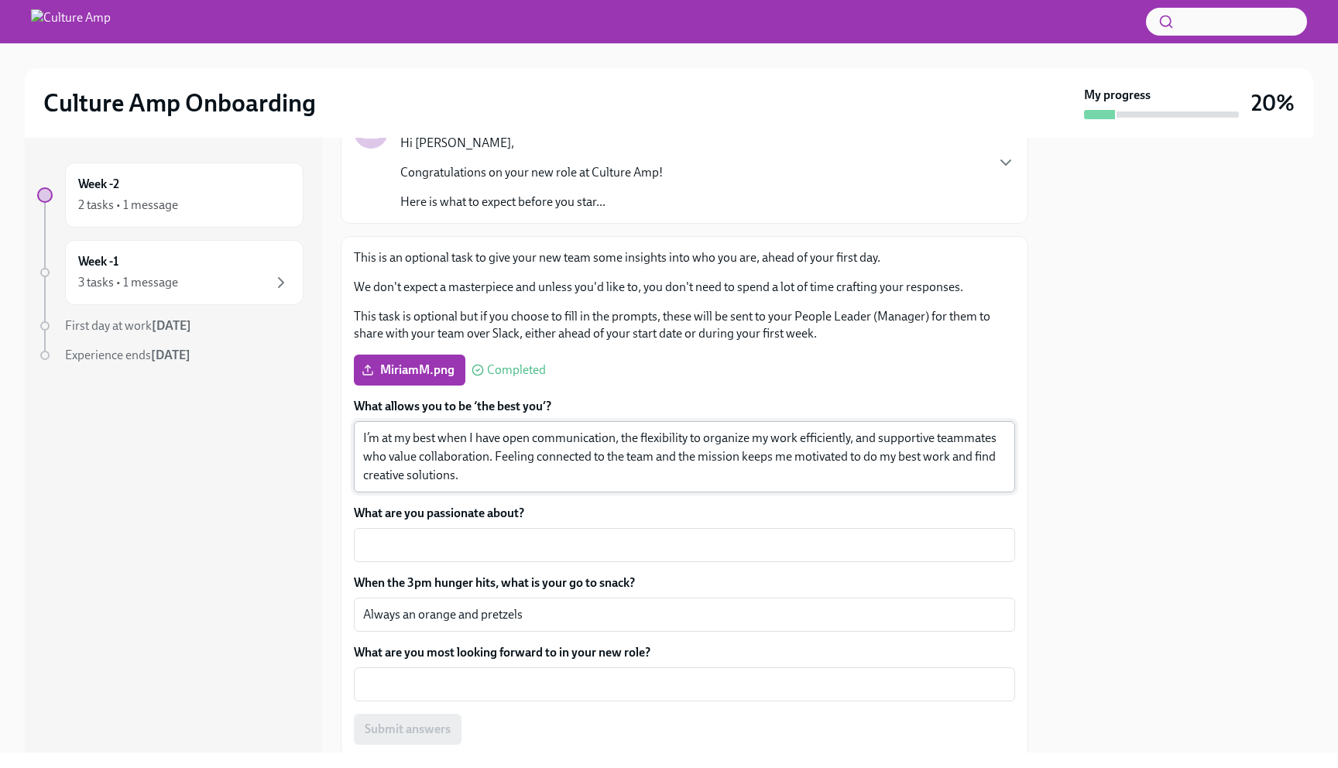
click at [532, 475] on textarea "I’m at my best when I have open communication, the flexibility to organize my w…" at bounding box center [684, 457] width 643 height 56
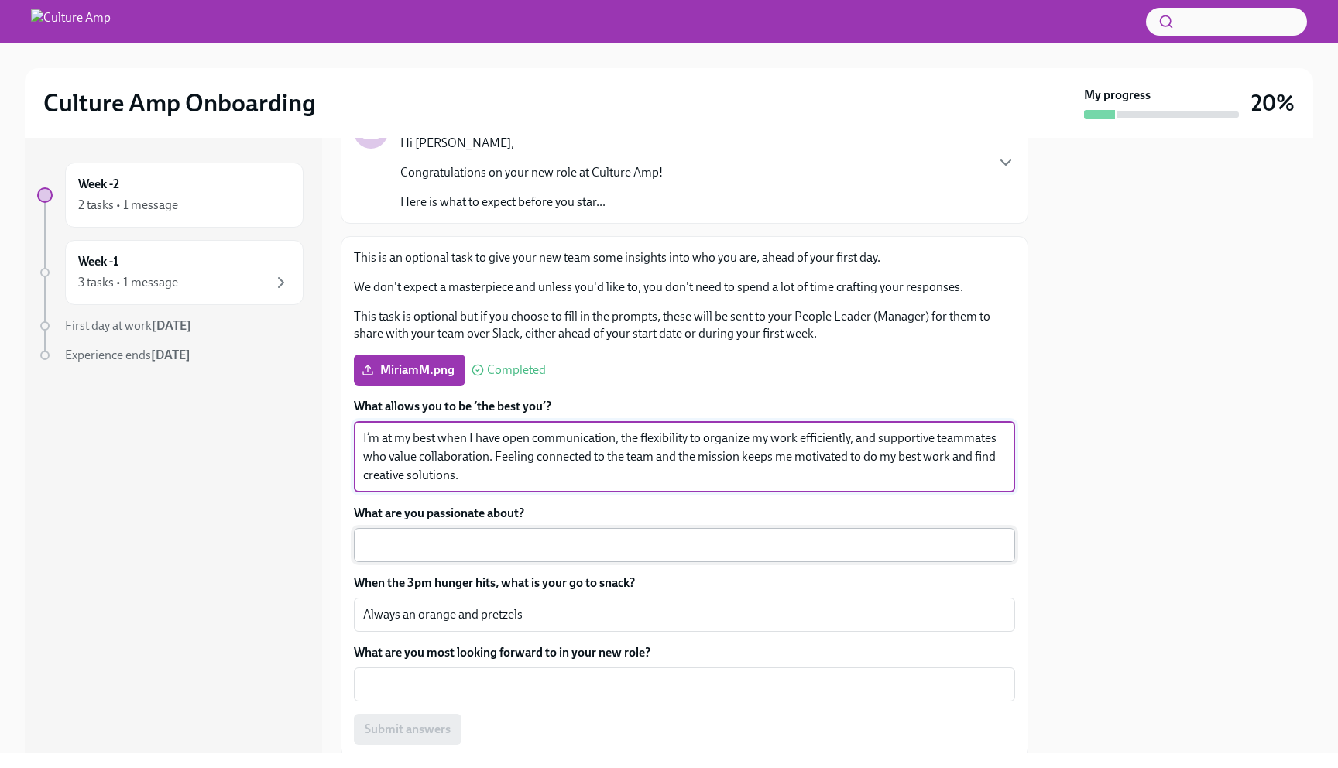
click at [523, 543] on textarea "What are you passionate about?" at bounding box center [684, 545] width 643 height 19
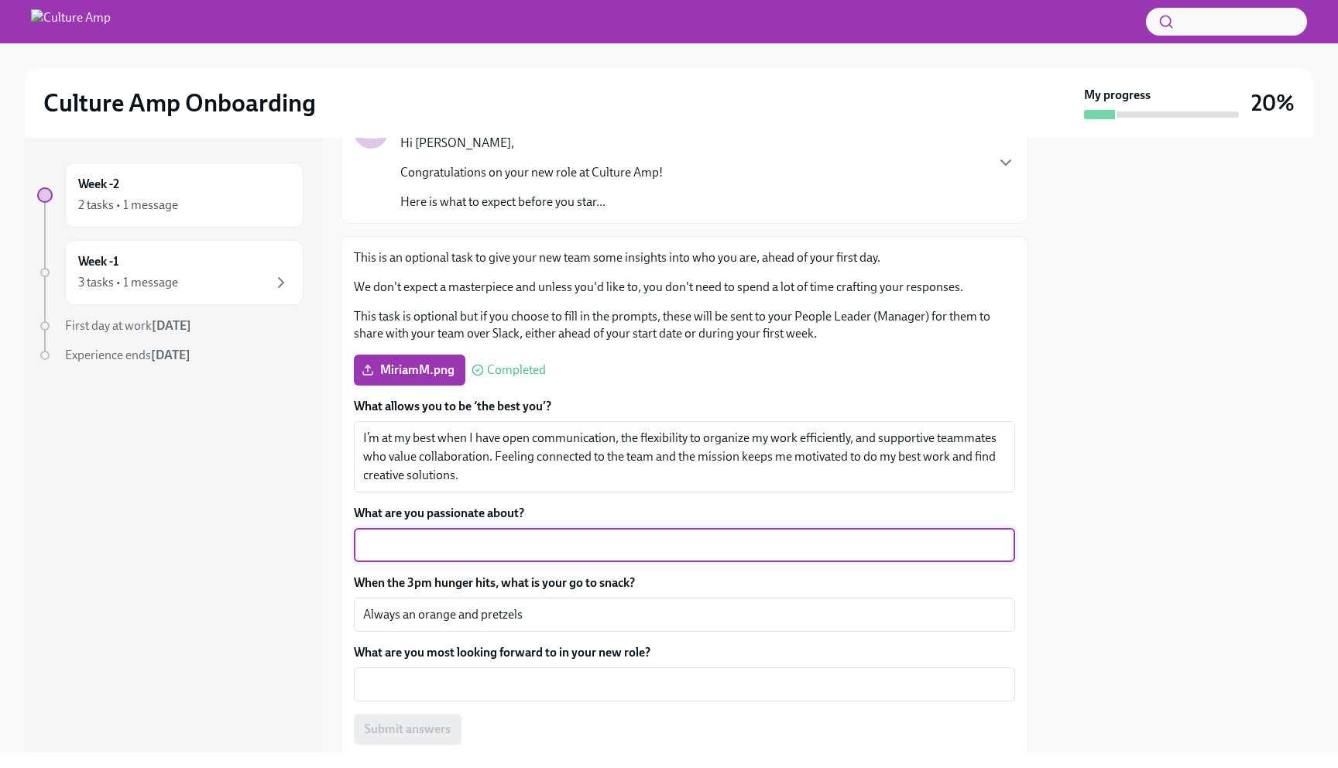
paste textarea "I’m passionate about improving how marketing teams work by making processes smo…"
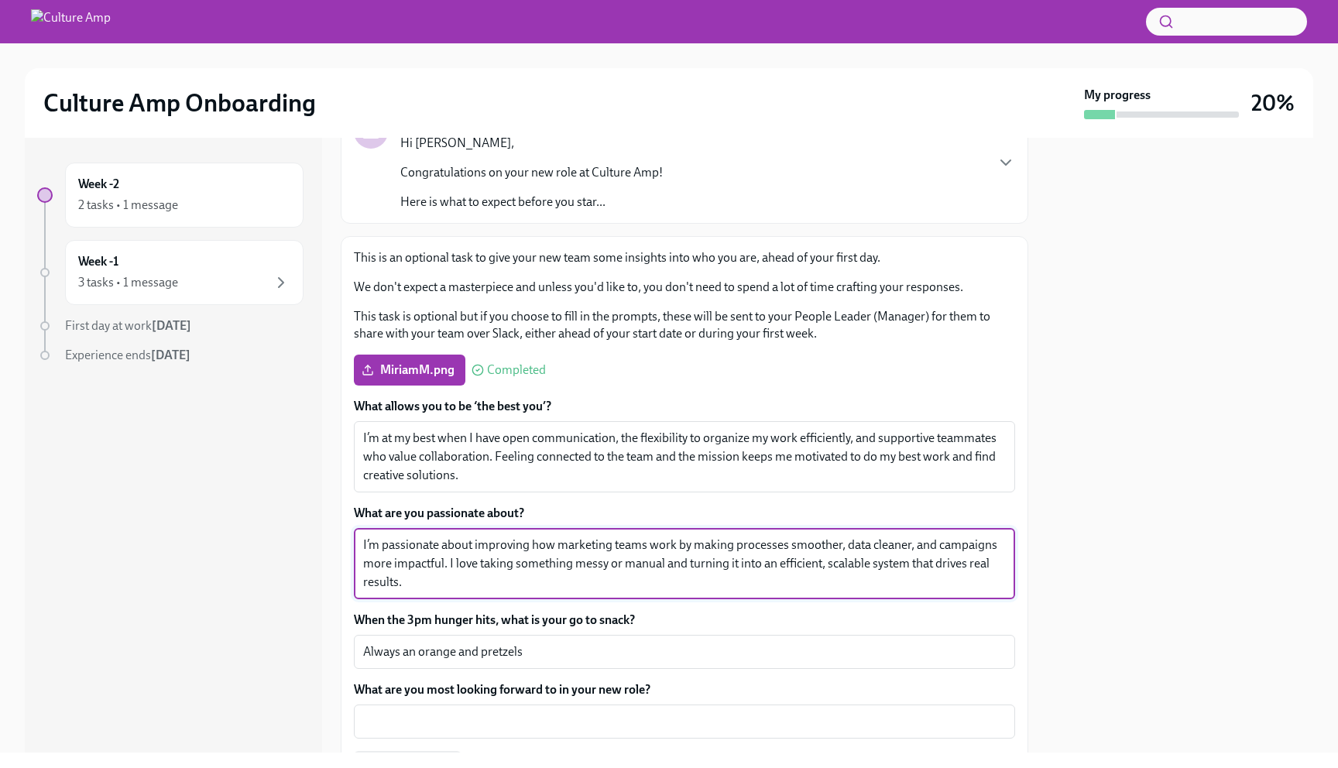
type textarea "I’m passionate about improving how marketing teams work by making processes smo…"
click at [275, 534] on div "Week -2 2 tasks • 1 message Week -1 3 tasks • 1 message First day at work [DATE…" at bounding box center [173, 445] width 297 height 615
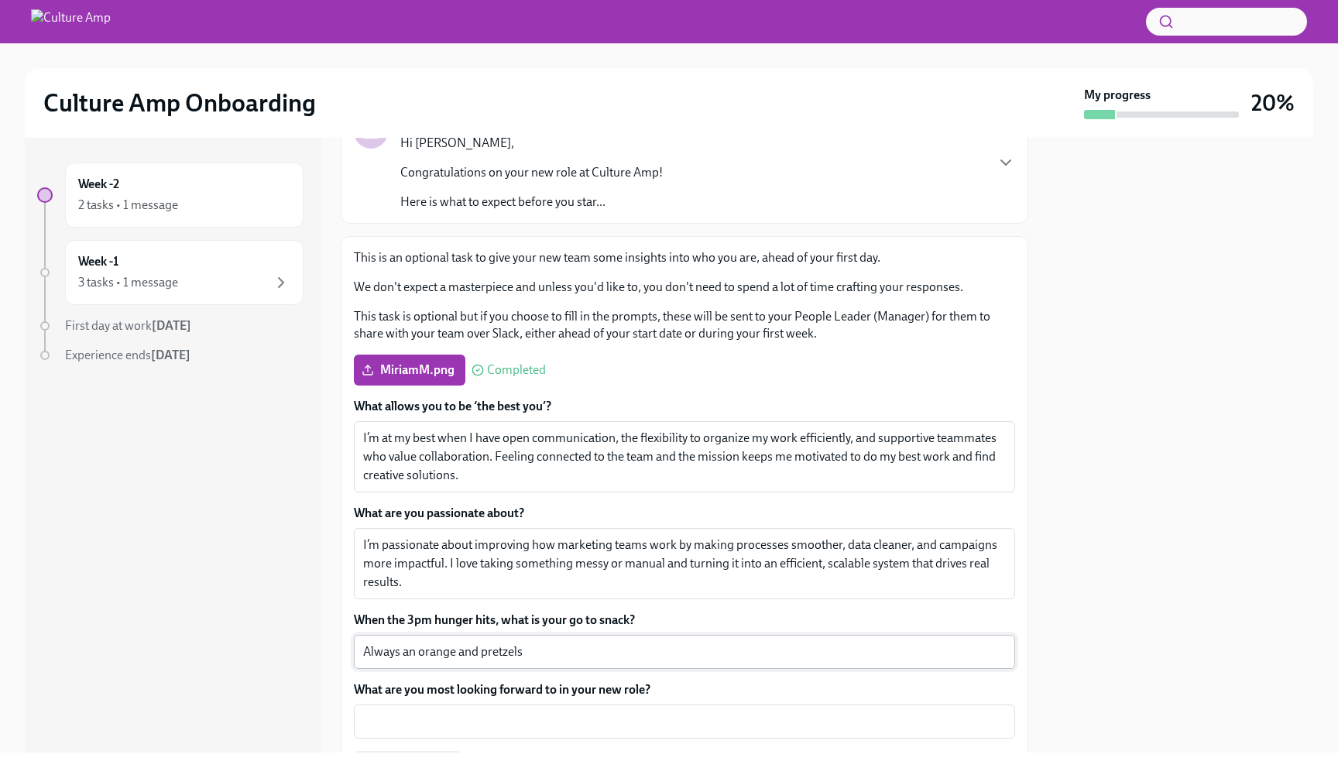
click at [405, 652] on textarea "Always an orange and pretzels" at bounding box center [684, 652] width 643 height 19
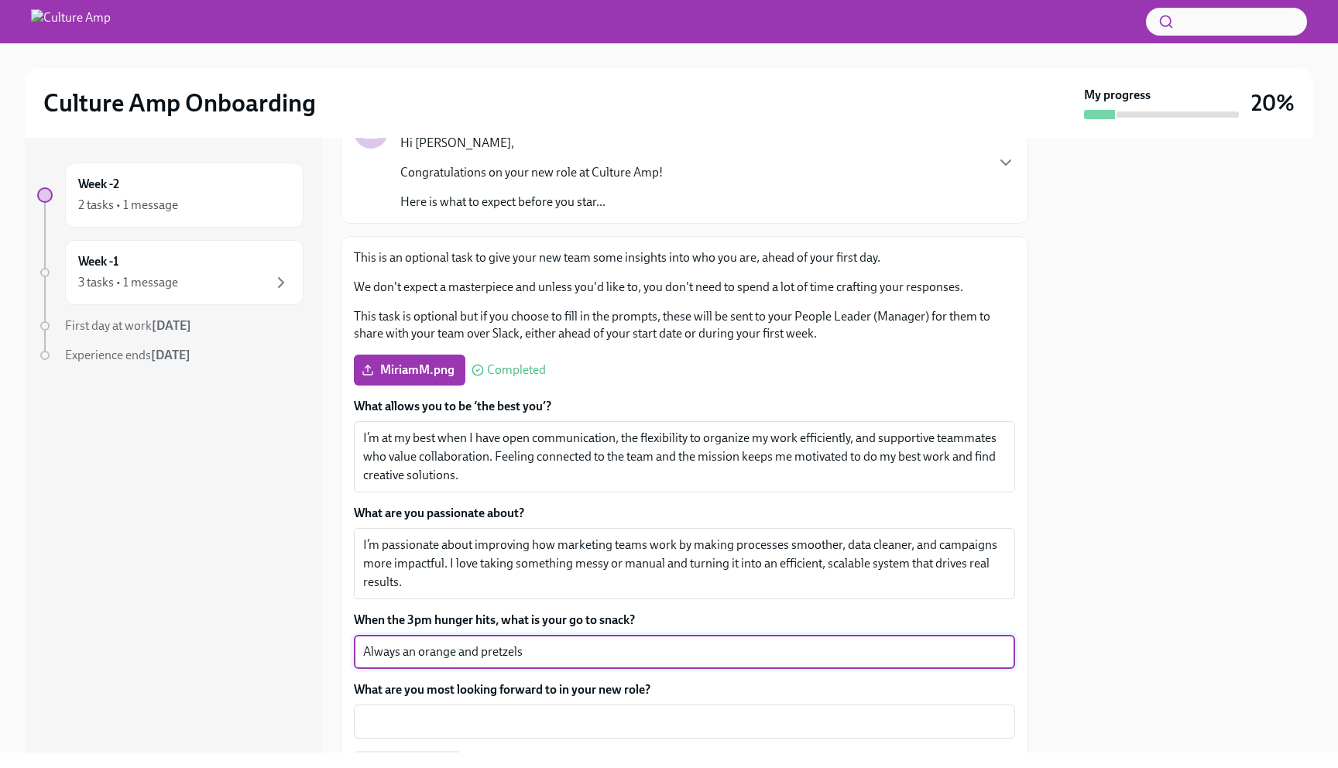
click at [520, 660] on textarea "Always an orange and pretzels" at bounding box center [684, 652] width 643 height 19
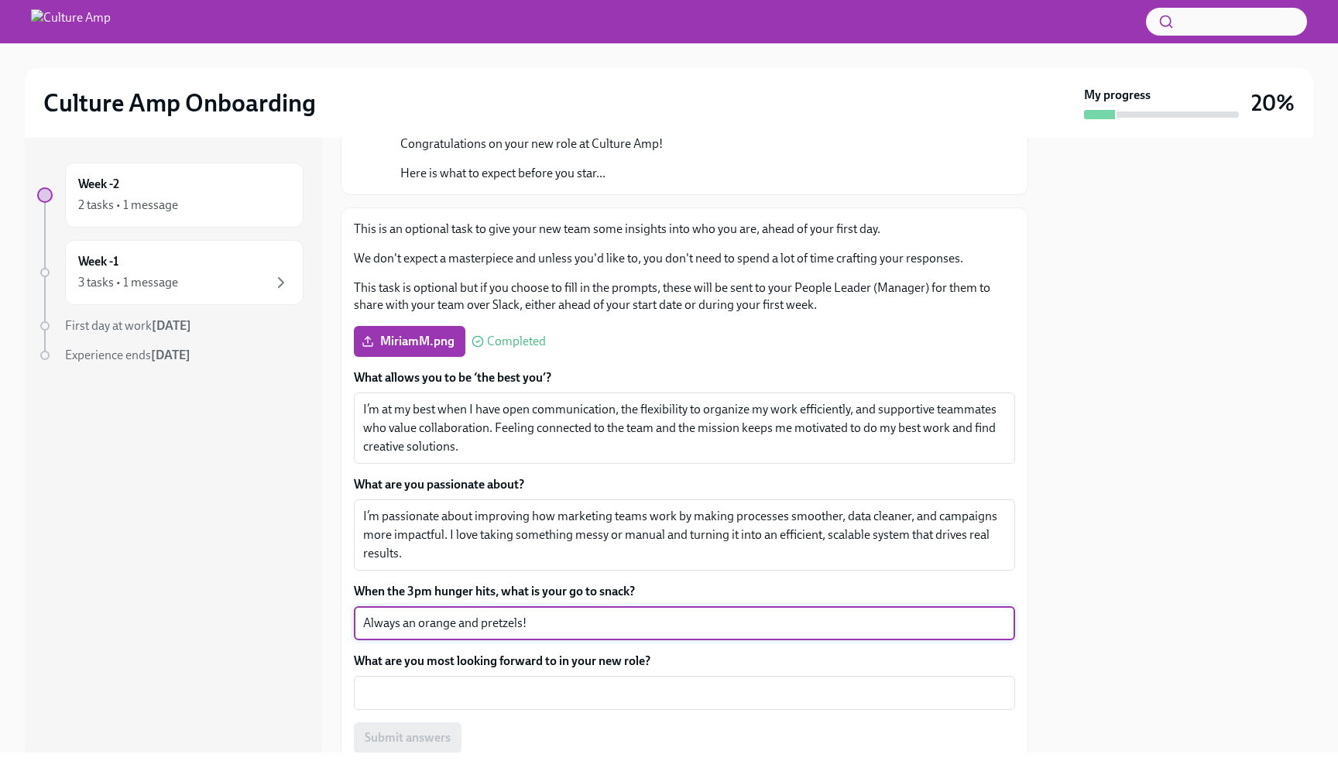
type textarea "Always an orange and pretzels!"
click at [424, 686] on textarea "What are you most looking forward to in your new role?" at bounding box center [684, 693] width 643 height 19
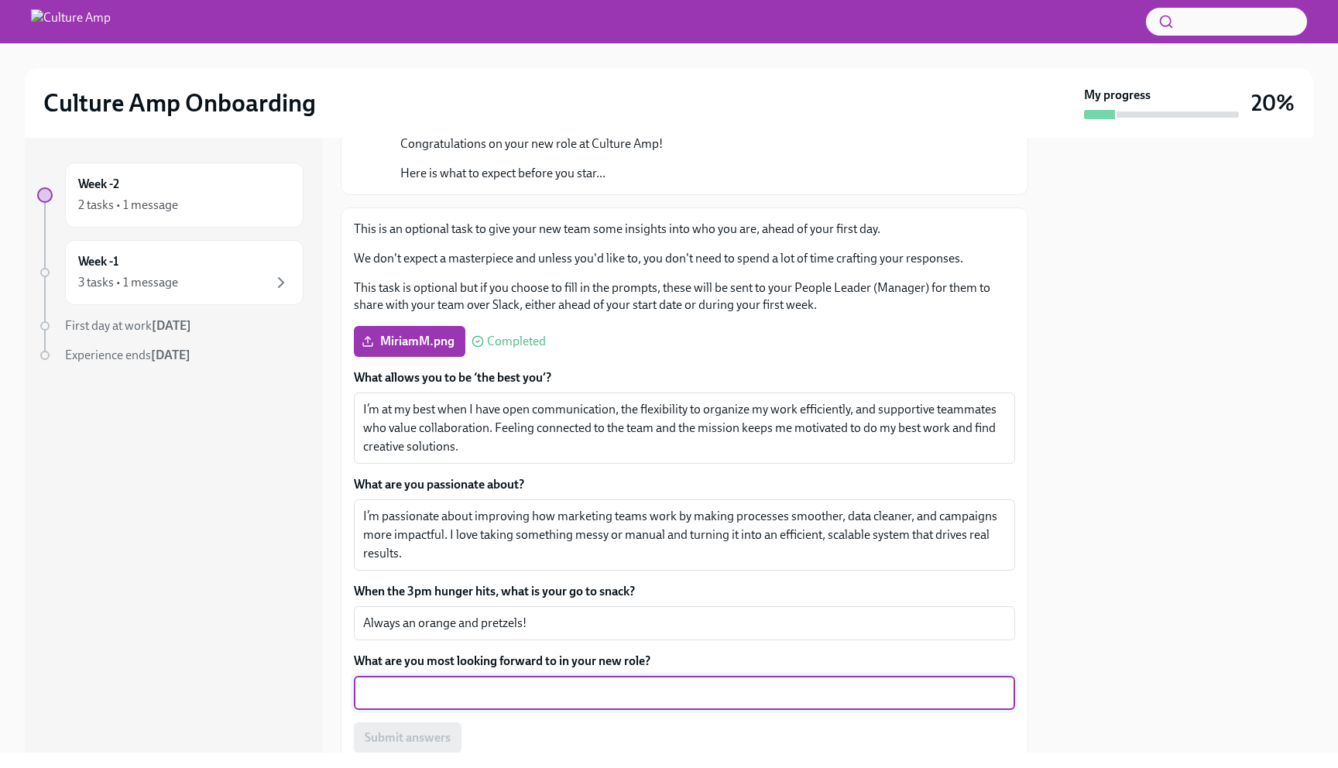
paste textarea "I’m really looking forward to collaborating across teams to make marketing proc…"
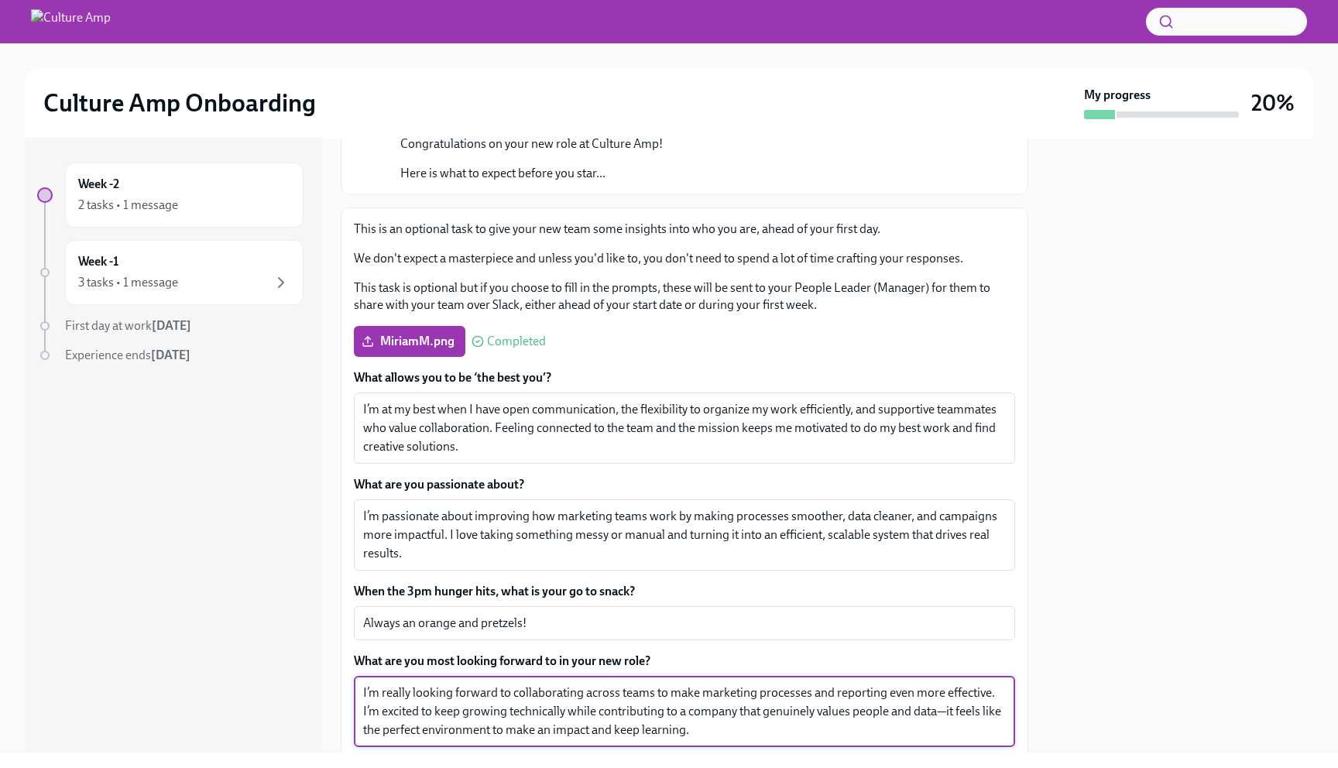
scroll to position [257, 0]
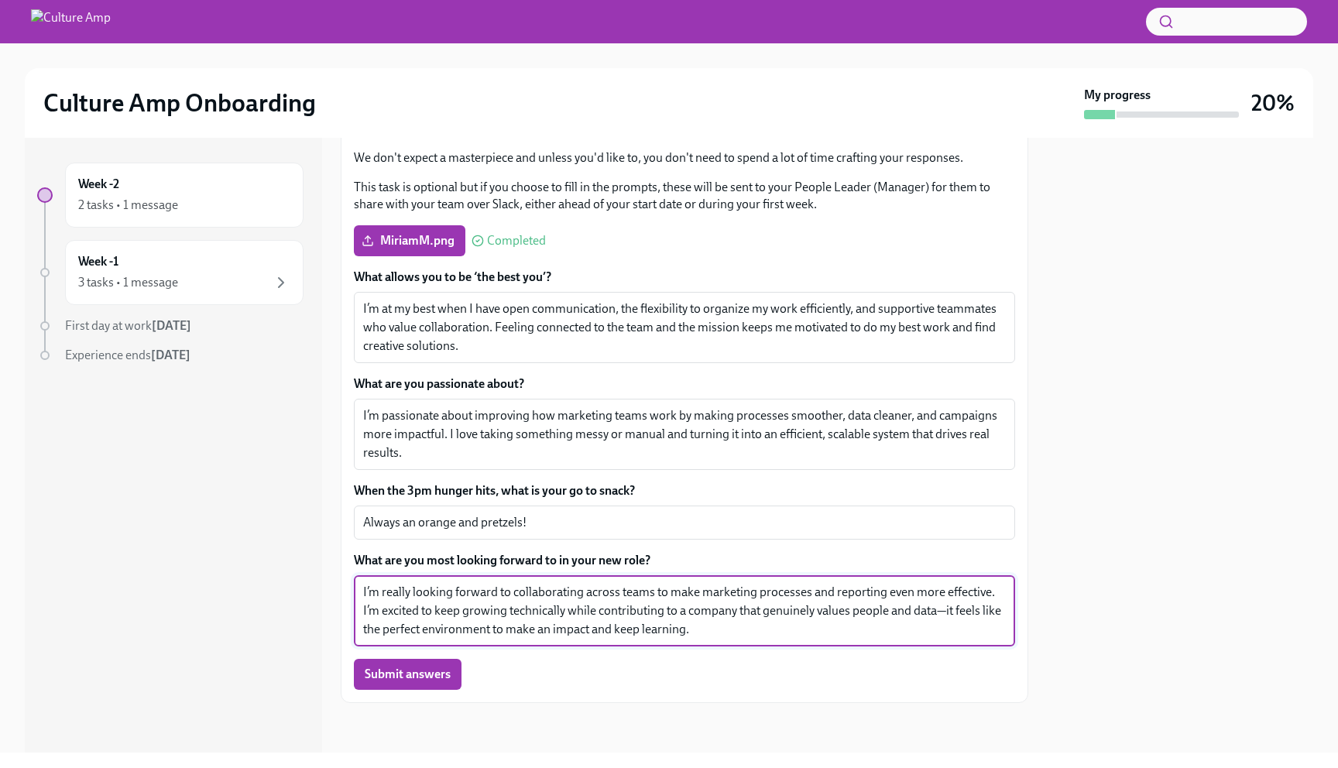
click at [942, 611] on textarea "I’m really looking forward to collaborating across teams to make marketing proc…" at bounding box center [684, 611] width 643 height 56
type textarea "I’m really looking forward to collaborating across teams to make marketing proc…"
click at [1108, 664] on div at bounding box center [1180, 445] width 266 height 615
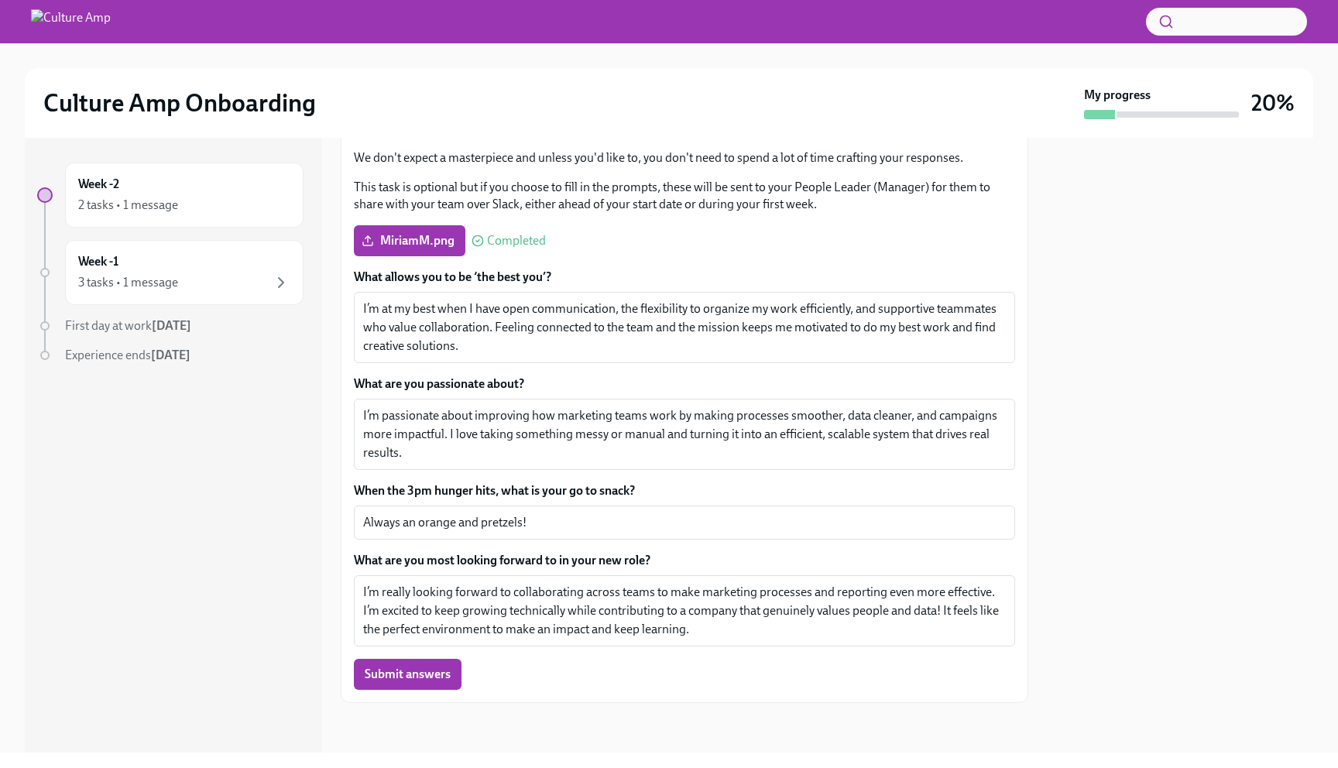
click at [288, 608] on div "Week -2 2 tasks • 1 message Week -1 3 tasks • 1 message First day at work [DATE…" at bounding box center [173, 445] width 297 height 615
click at [315, 556] on div "Week -2 2 tasks • 1 message Week -1 3 tasks • 1 message First day at work [DATE…" at bounding box center [173, 445] width 297 height 615
click at [623, 416] on textarea "I’m passionate about improving how marketing teams work by making processes smo…" at bounding box center [684, 435] width 643 height 56
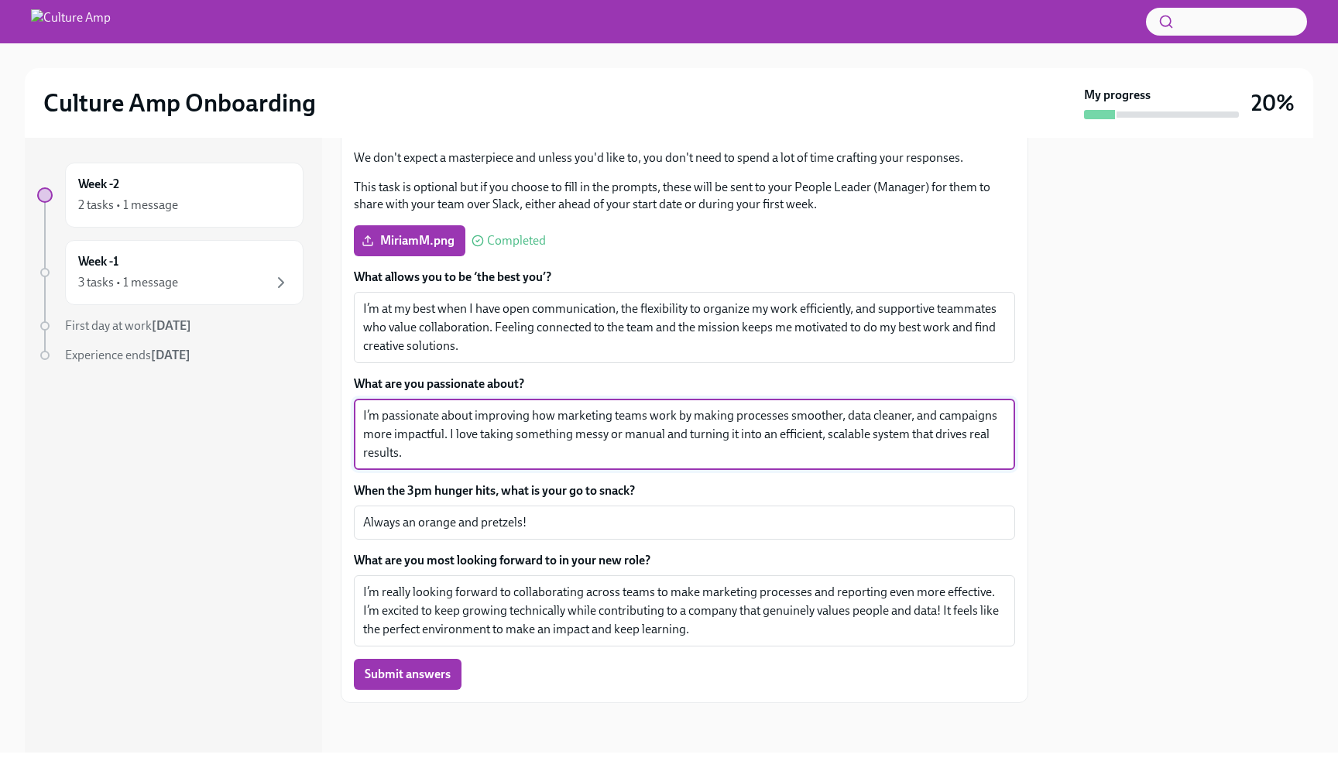
click at [594, 416] on textarea "I’m passionate about improving how marketing teams work by making processes smo…" at bounding box center [684, 435] width 643 height 56
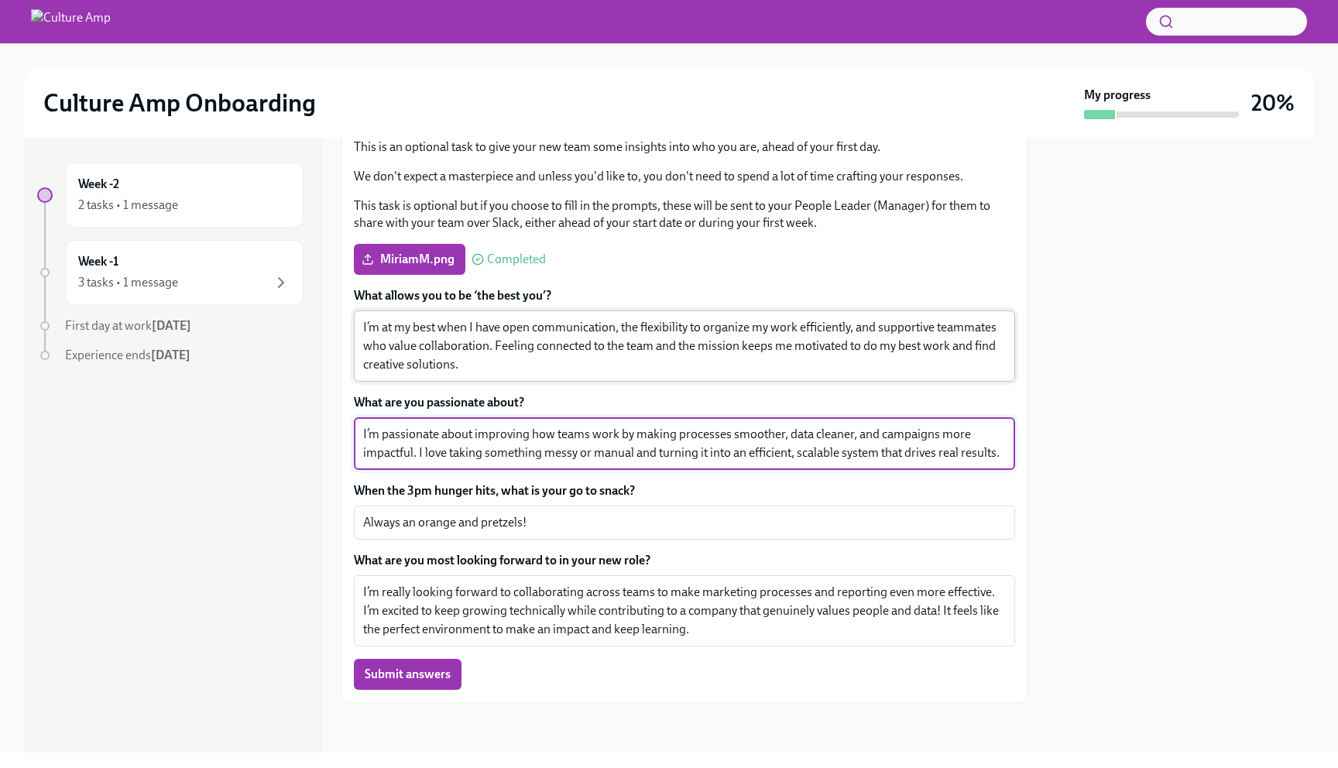
type textarea "I’m passionate about improving how teams work by making processes smoother, dat…"
click at [520, 335] on textarea "I’m at my best when I have open communication, the flexibility to organize my w…" at bounding box center [684, 346] width 643 height 56
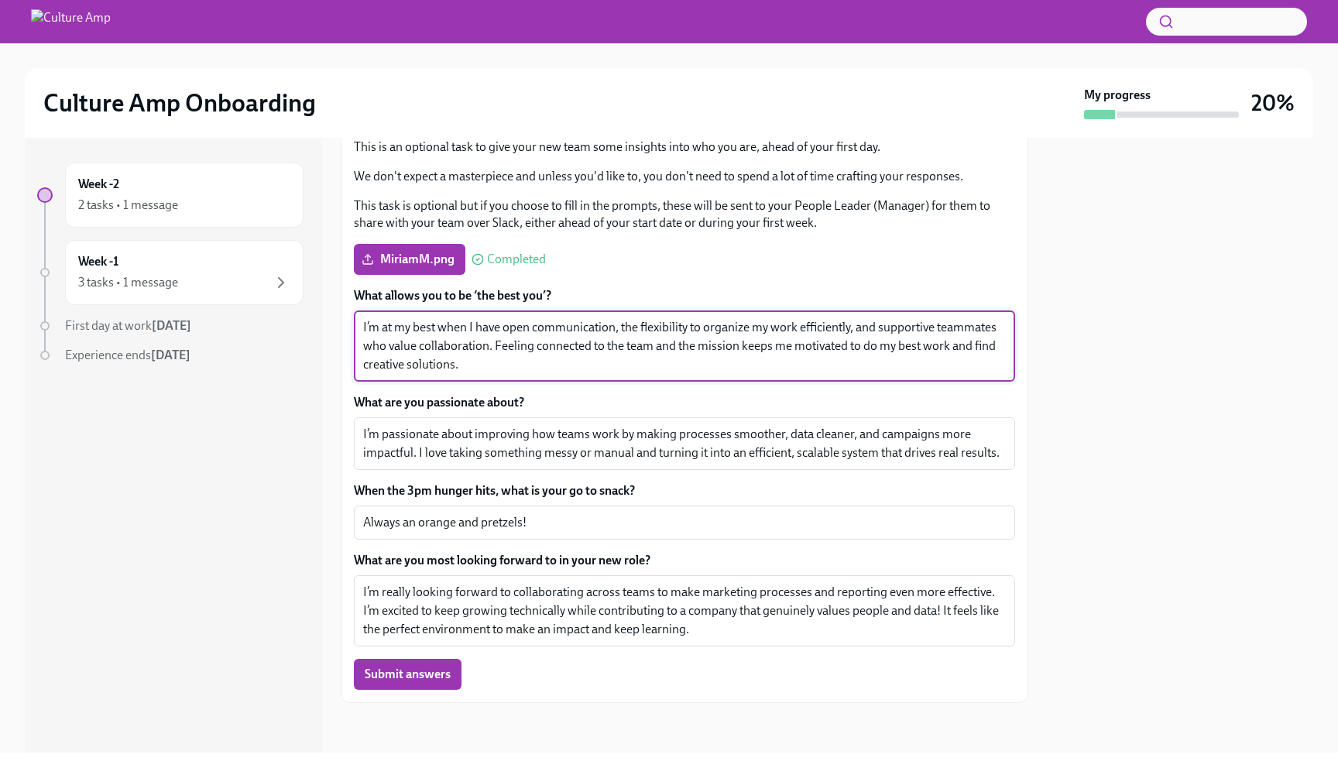
click at [524, 368] on textarea "I’m at my best when I have open communication, the flexibility to organize my w…" at bounding box center [684, 346] width 643 height 56
click at [616, 326] on textarea "I’m at my best when I have open communication, the flexibility to organize my w…" at bounding box center [684, 346] width 643 height 56
click at [505, 328] on textarea "I’m at my best when I have open communication, the flexibility to organize my w…" at bounding box center [684, 346] width 643 height 56
click at [735, 329] on textarea "I’m at my best when I have the flexibility to organize my work efficiently, and…" at bounding box center [684, 346] width 643 height 56
click at [798, 331] on textarea "I’m at my best when I have the flexibility to organize my work efficiently and …" at bounding box center [684, 346] width 643 height 56
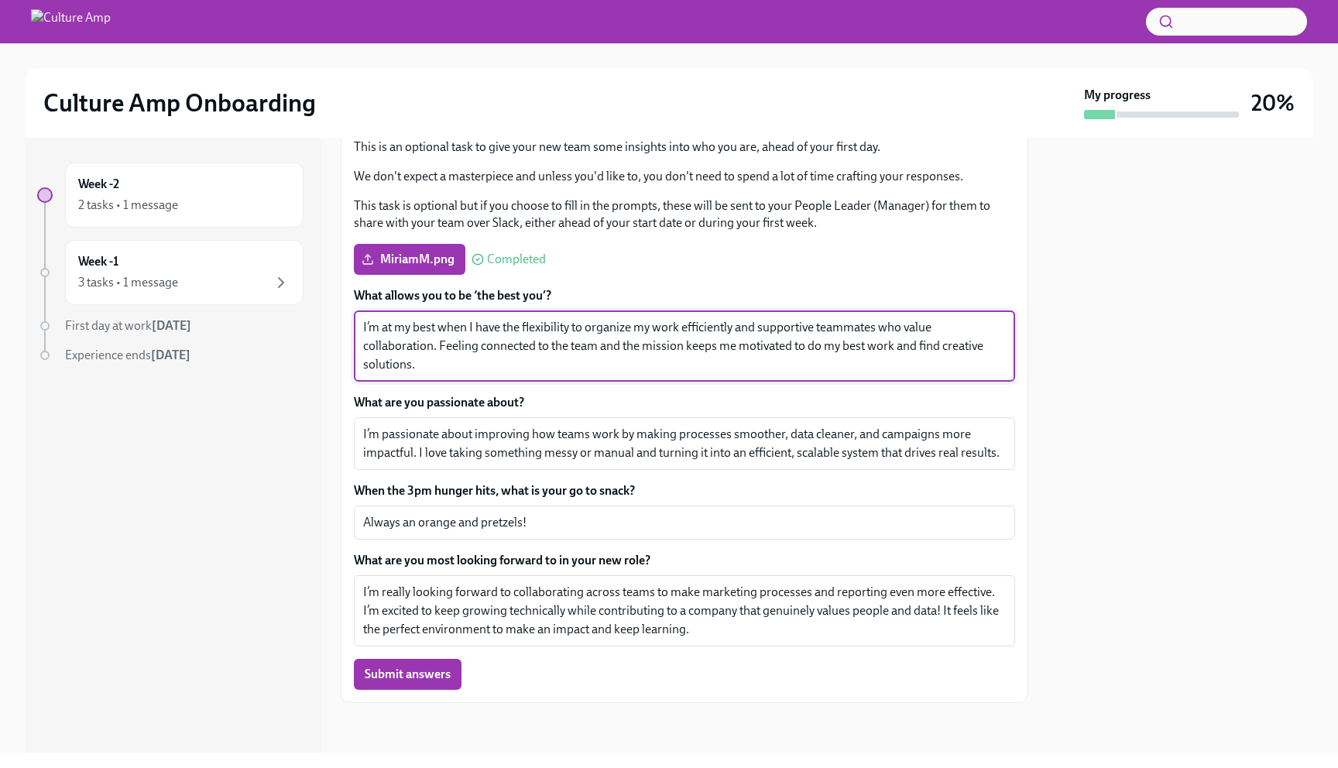
click at [798, 331] on textarea "I’m at my best when I have the flexibility to organize my work efficiently and …" at bounding box center [684, 346] width 643 height 56
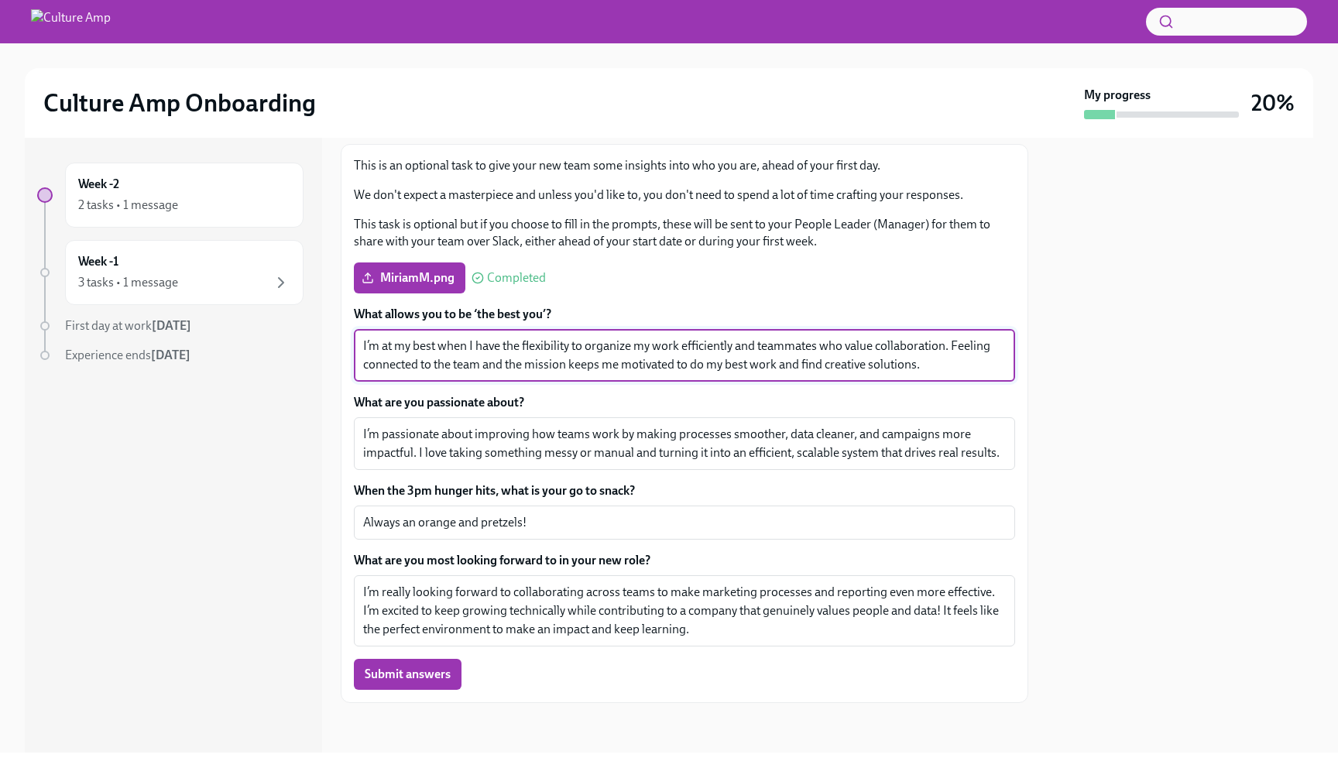
scroll to position [220, 0]
click at [947, 345] on textarea "I’m at my best when I have the flexibility to organize my work efficiently and …" at bounding box center [684, 355] width 643 height 37
type textarea "I’m at my best when I have the flexibility to organize my work efficiently and …"
click at [647, 602] on textarea "I’m really looking forward to collaborating across teams to make marketing proc…" at bounding box center [684, 611] width 643 height 56
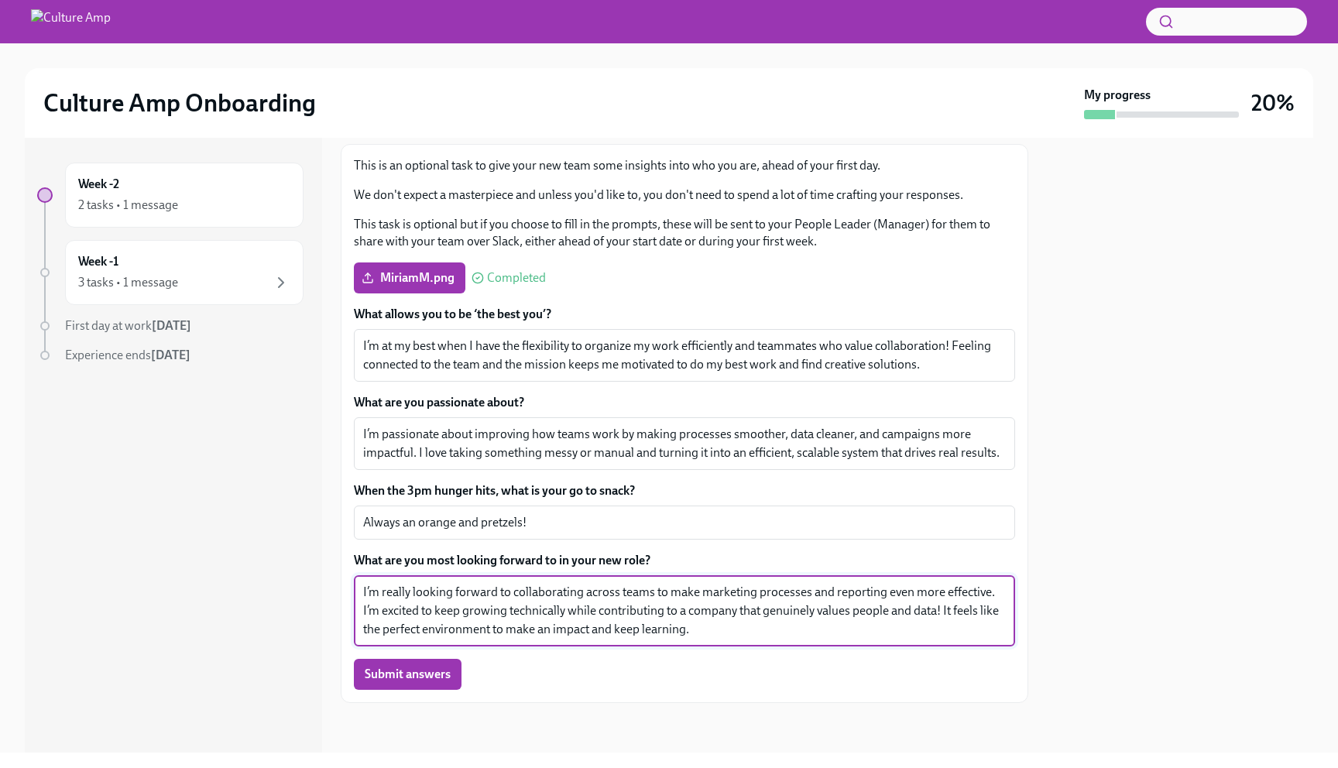
click at [276, 397] on div at bounding box center [170, 401] width 266 height 50
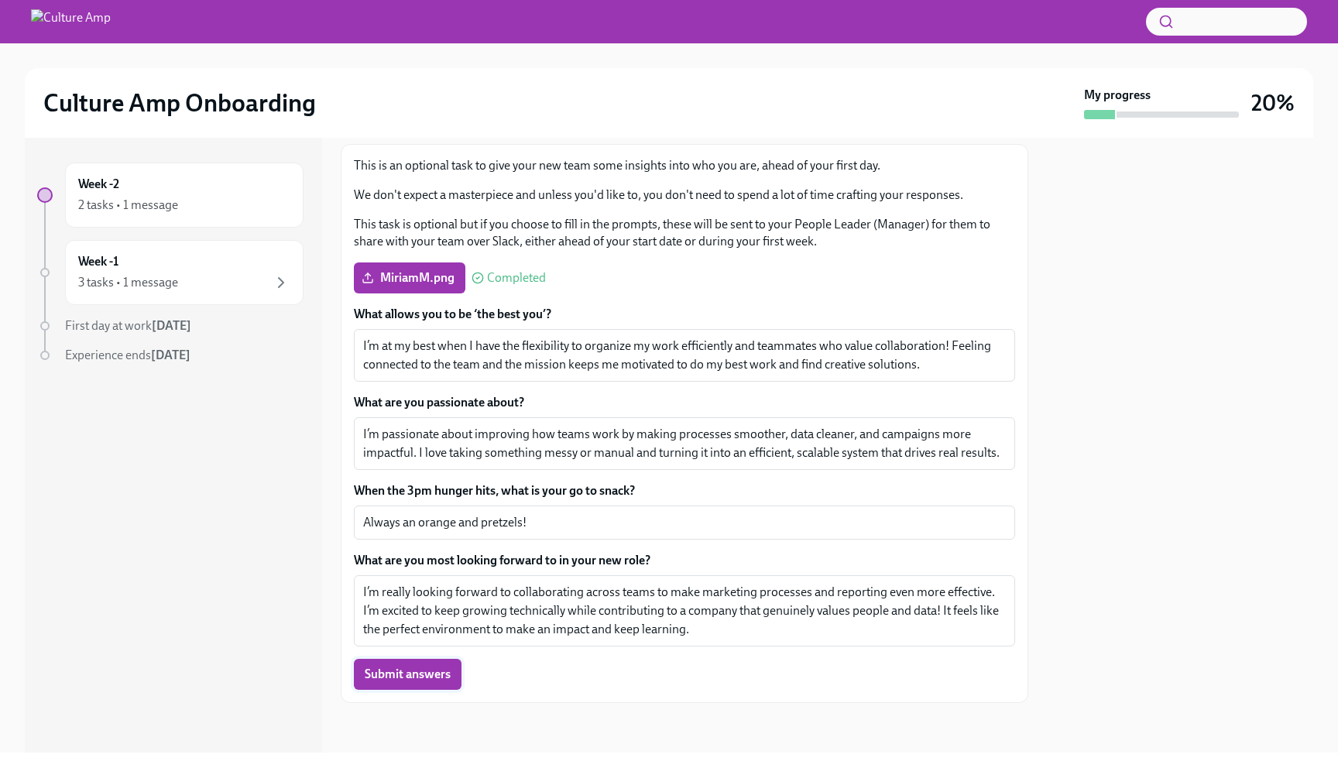
click at [413, 674] on span "Submit answers" at bounding box center [408, 674] width 86 height 15
click at [287, 258] on div "Week -1 3 tasks • 1 message" at bounding box center [184, 272] width 212 height 39
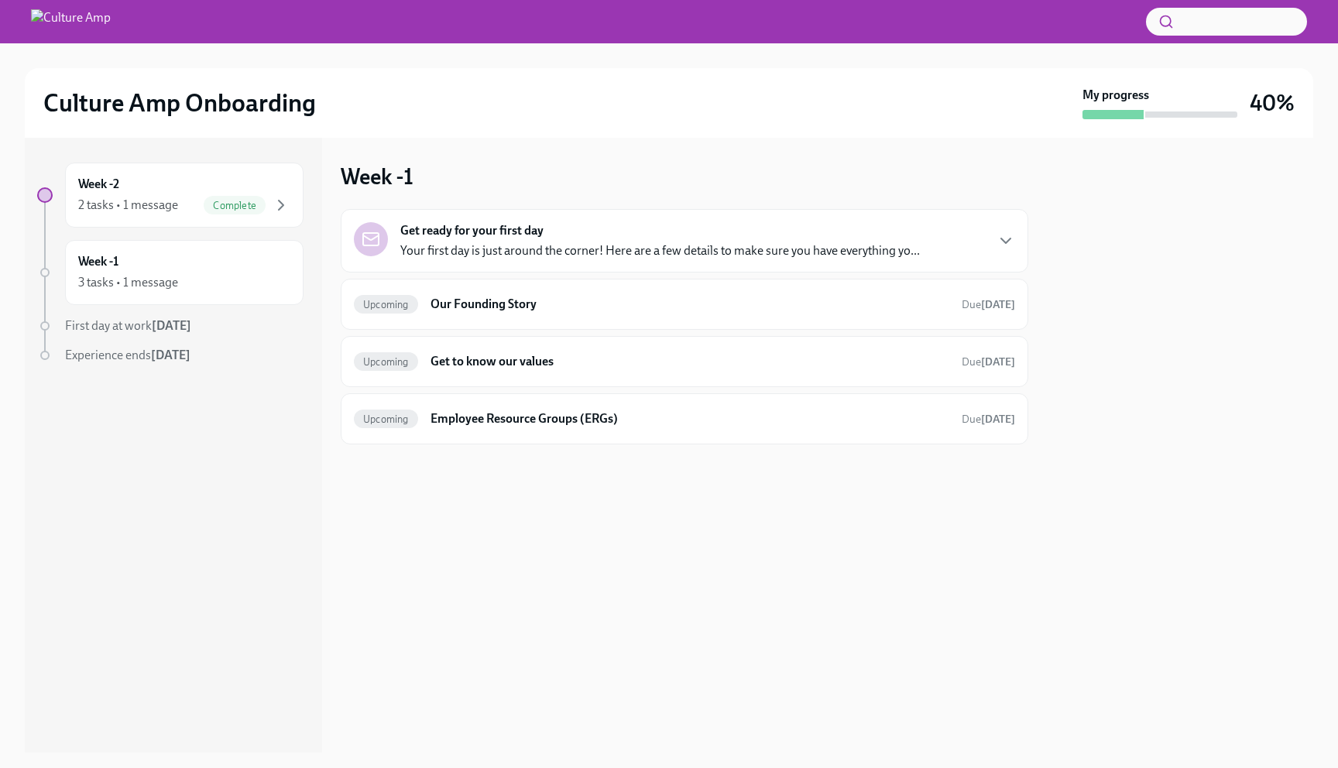
click at [523, 244] on p "Your first day is just around the corner! Here are a few details to make sure y…" at bounding box center [660, 250] width 520 height 17
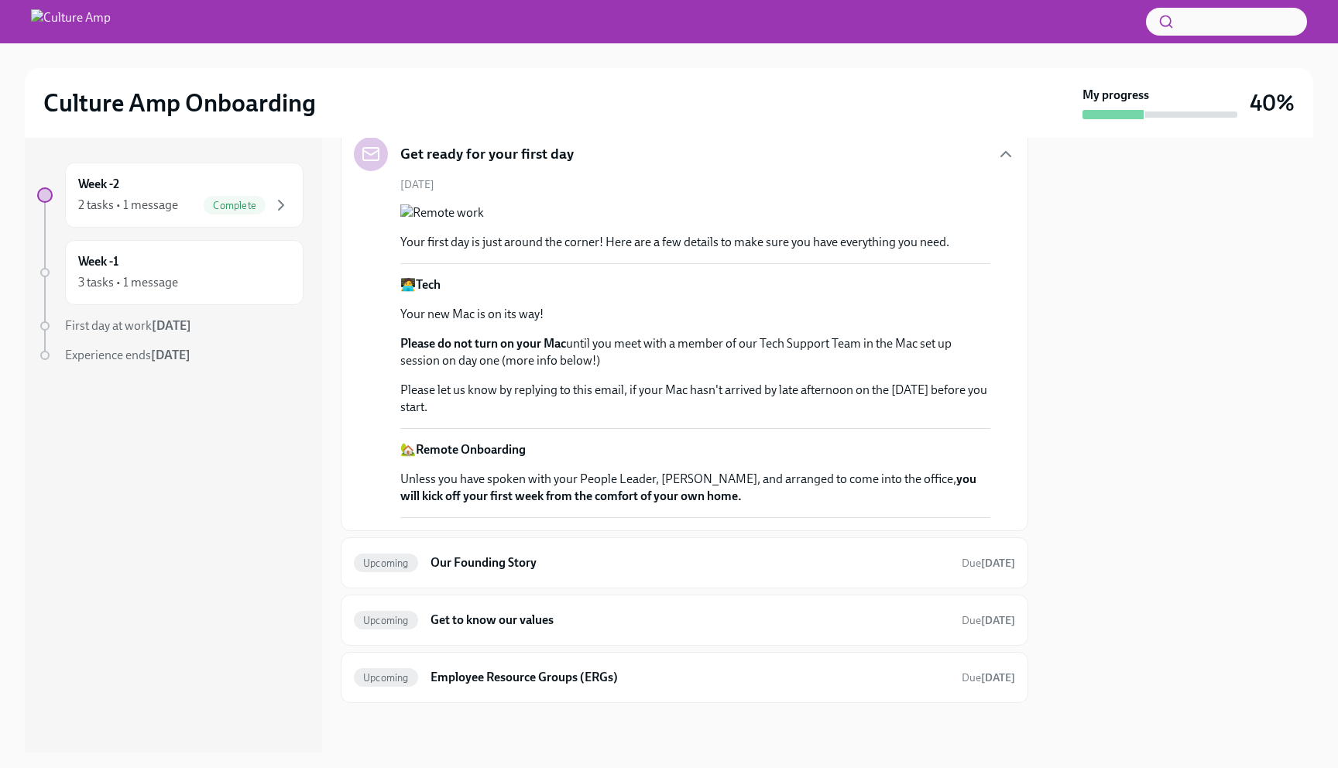
scroll to position [599, 0]
click at [472, 565] on h6 "Our Founding Story" at bounding box center [690, 562] width 519 height 17
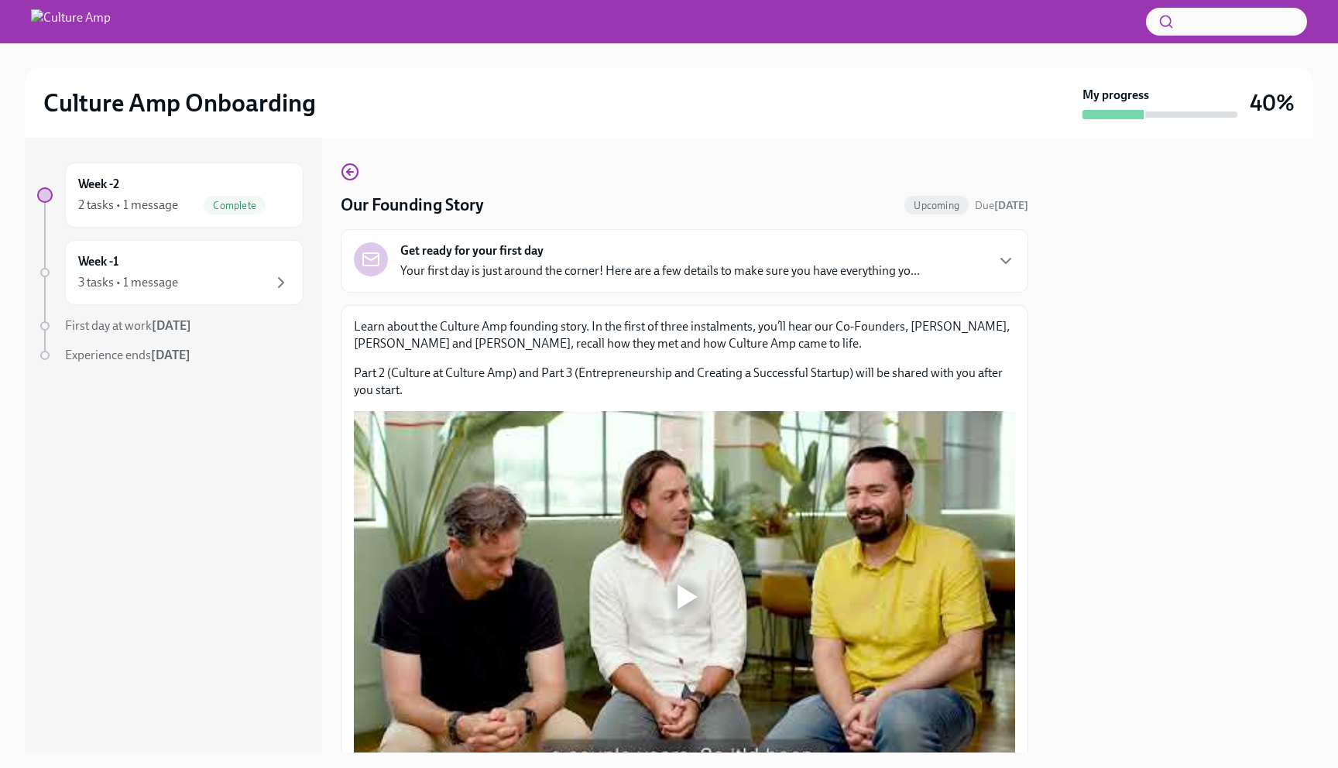
scroll to position [93, 0]
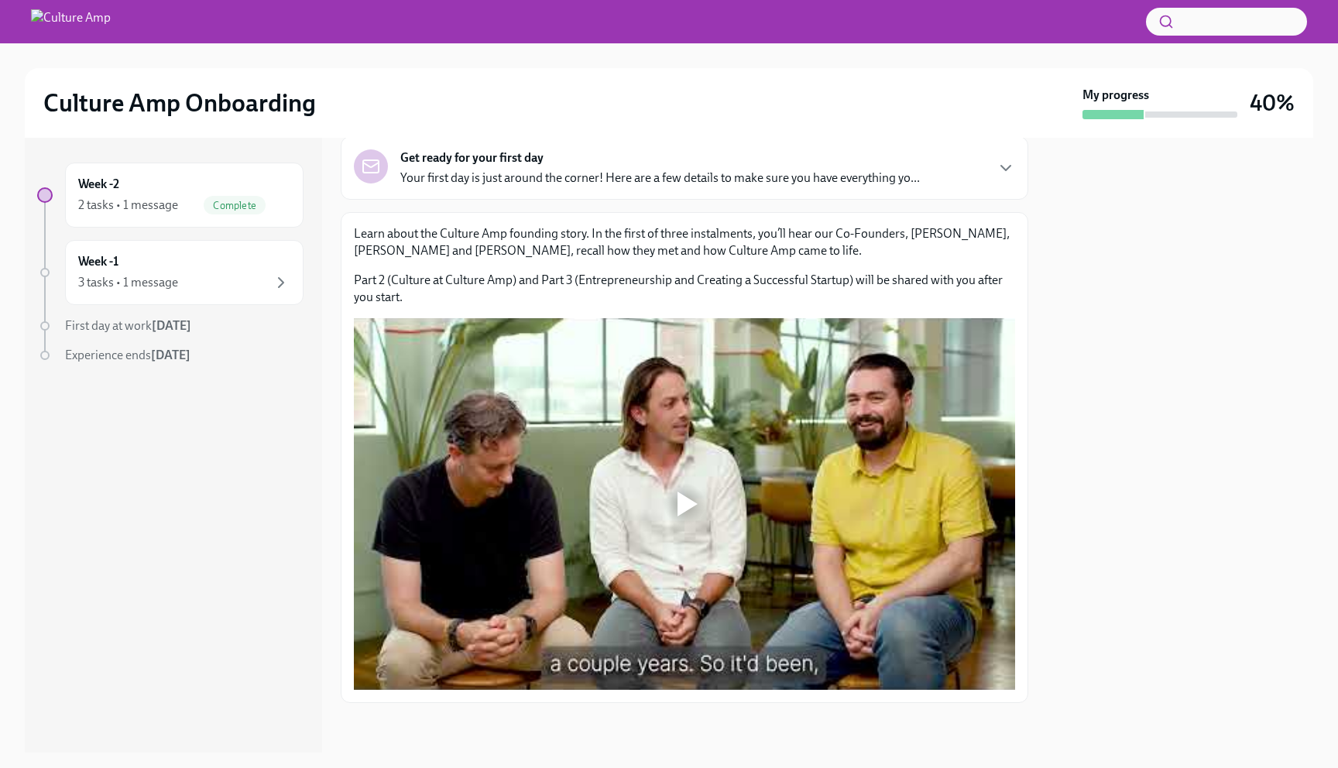
click at [650, 148] on div "Get ready for your first day Your first day is just around the corner! Here are…" at bounding box center [685, 167] width 688 height 63
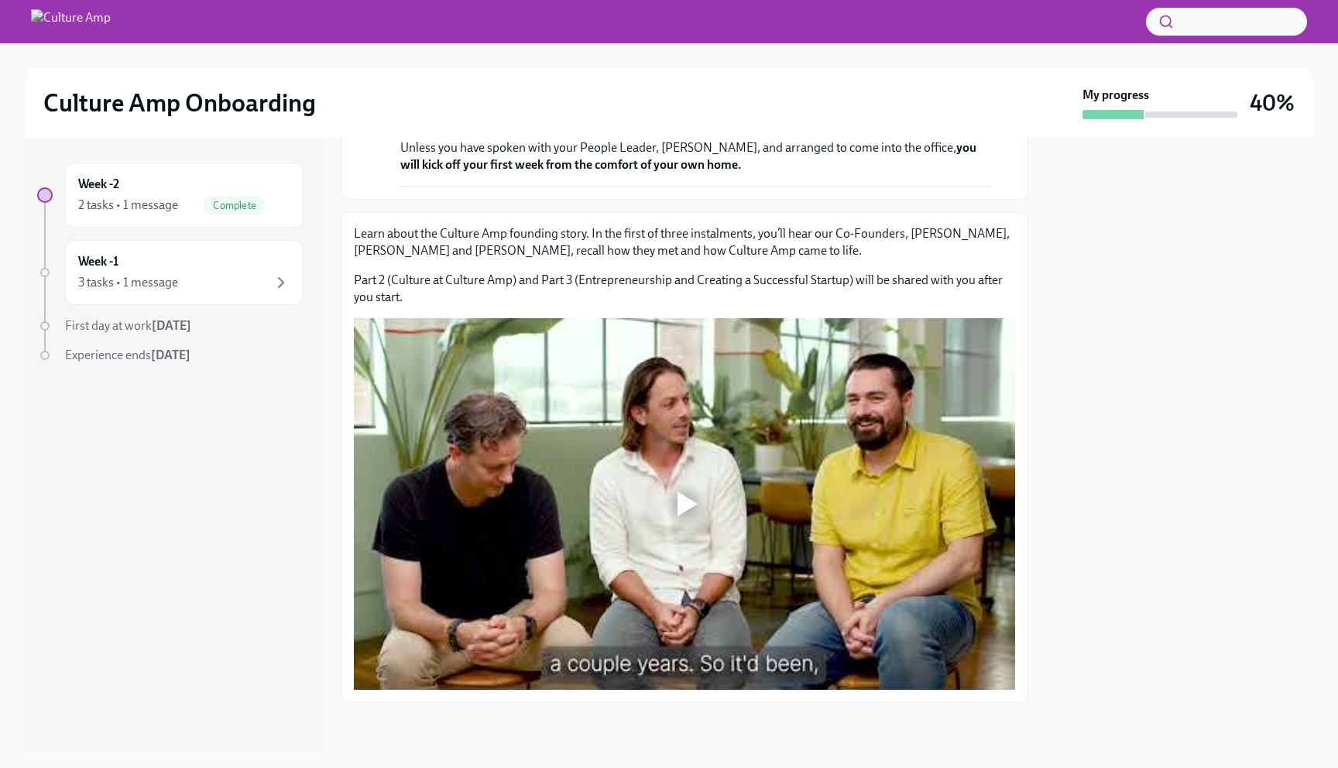
scroll to position [952, 0]
click at [156, 259] on div "Week -1 3 tasks • 1 message" at bounding box center [184, 272] width 212 height 39
